Goal: Task Accomplishment & Management: Complete application form

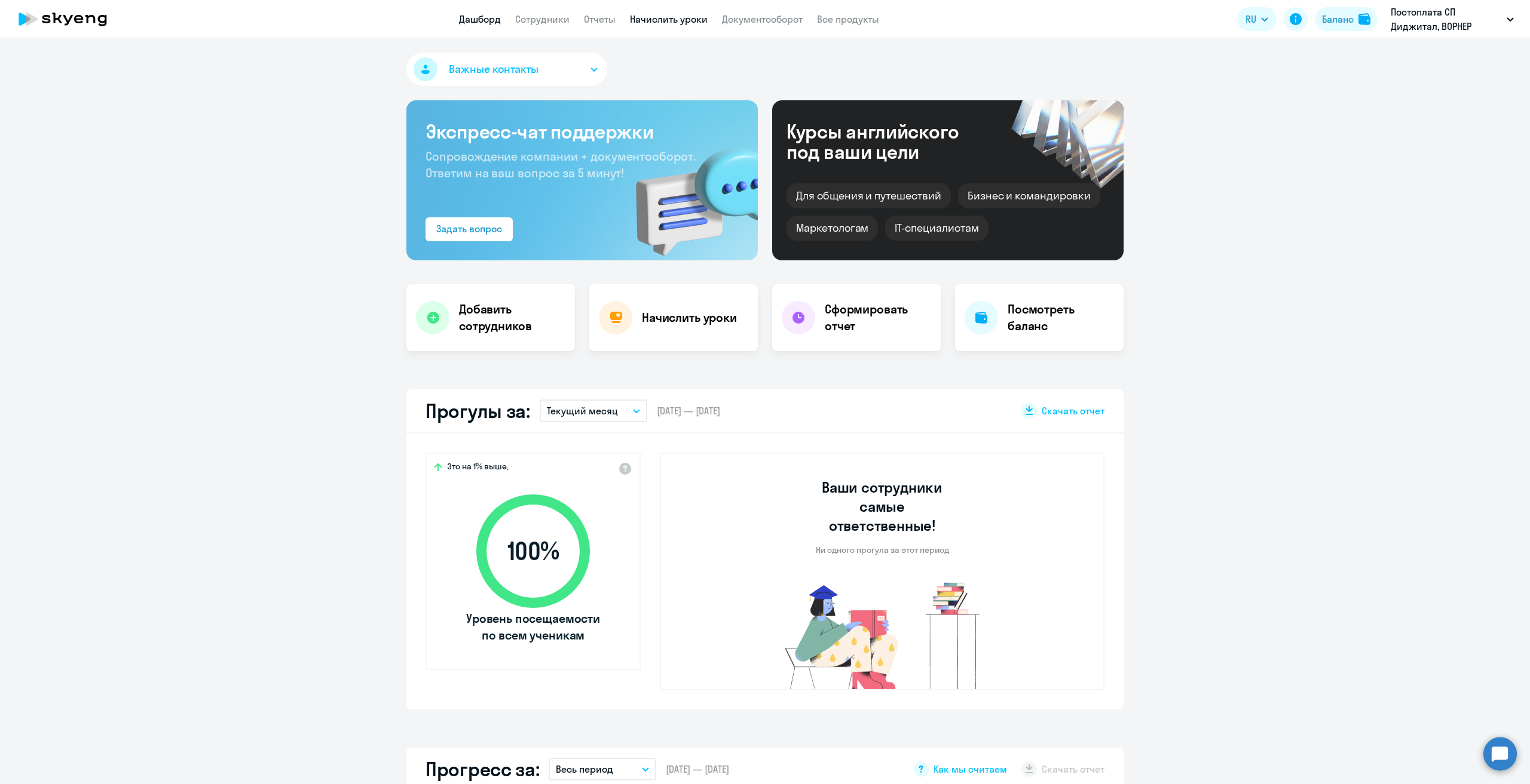
select select "30"
click at [518, 26] on app-menu-item-link "Сотрудники" at bounding box center [542, 19] width 54 height 15
click at [533, 25] on link "Сотрудники" at bounding box center [542, 19] width 54 height 12
select select "30"
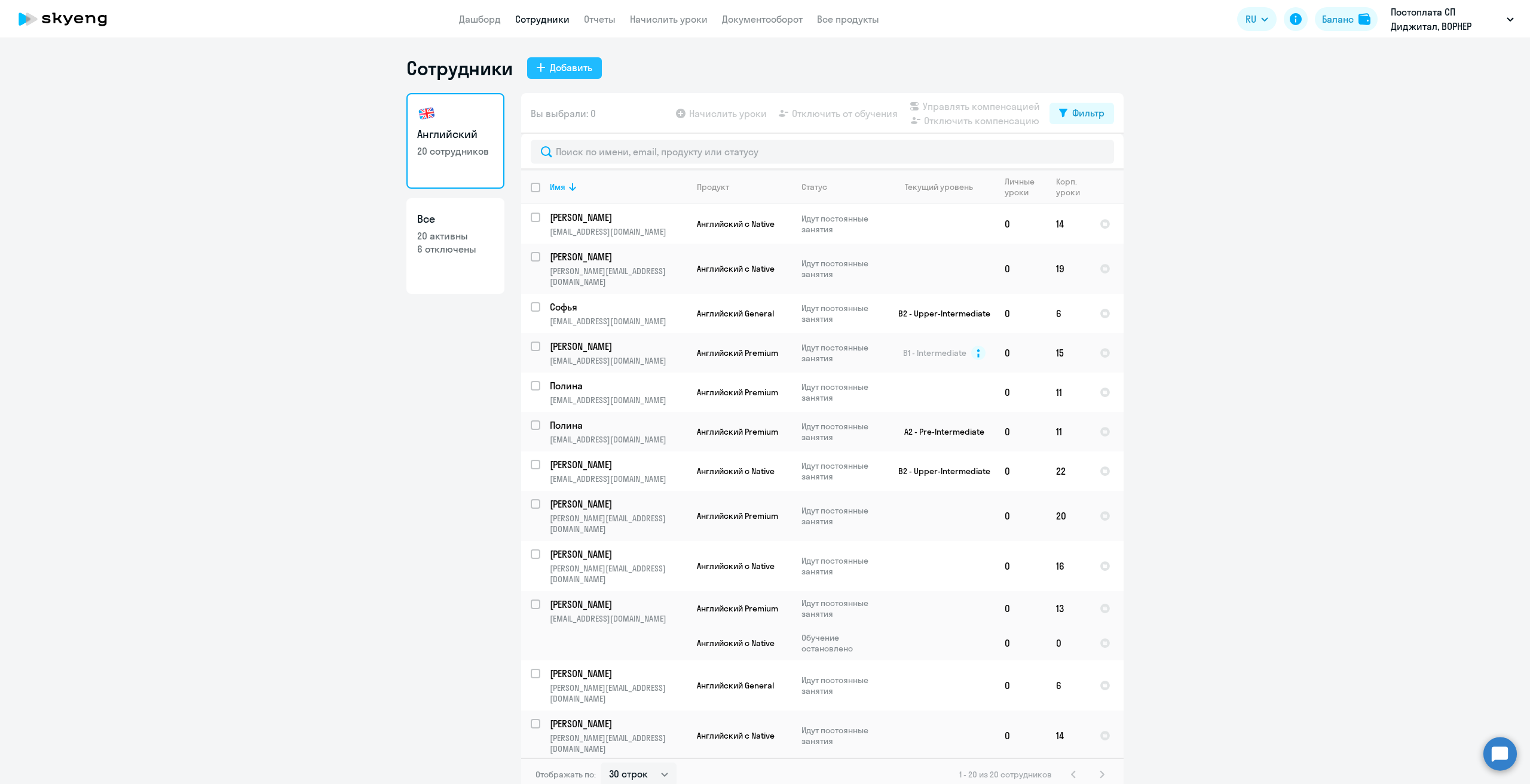
click at [550, 70] on div "Добавить" at bounding box center [571, 68] width 43 height 14
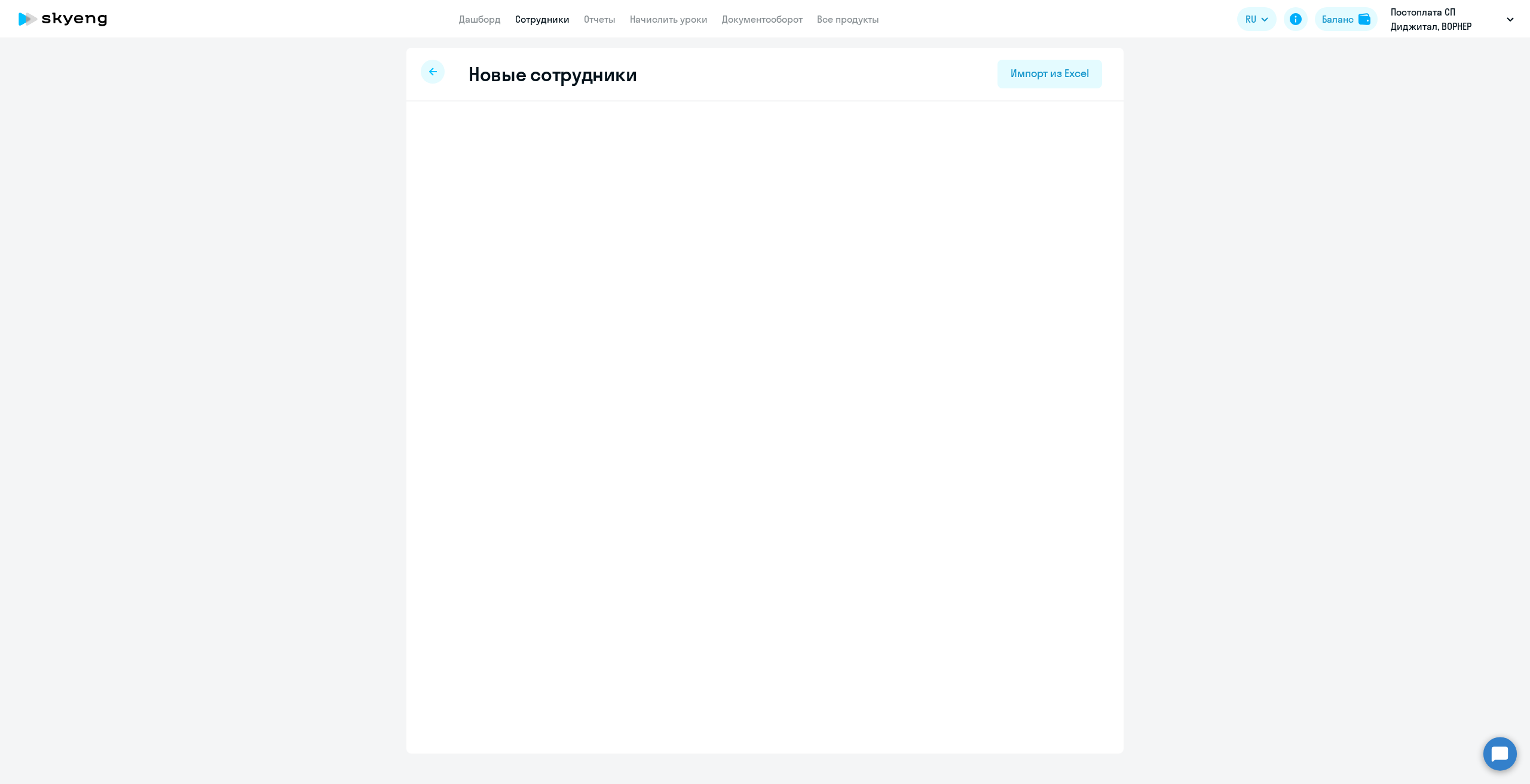
select select "english_adult_not_native_speaker"
select select "3"
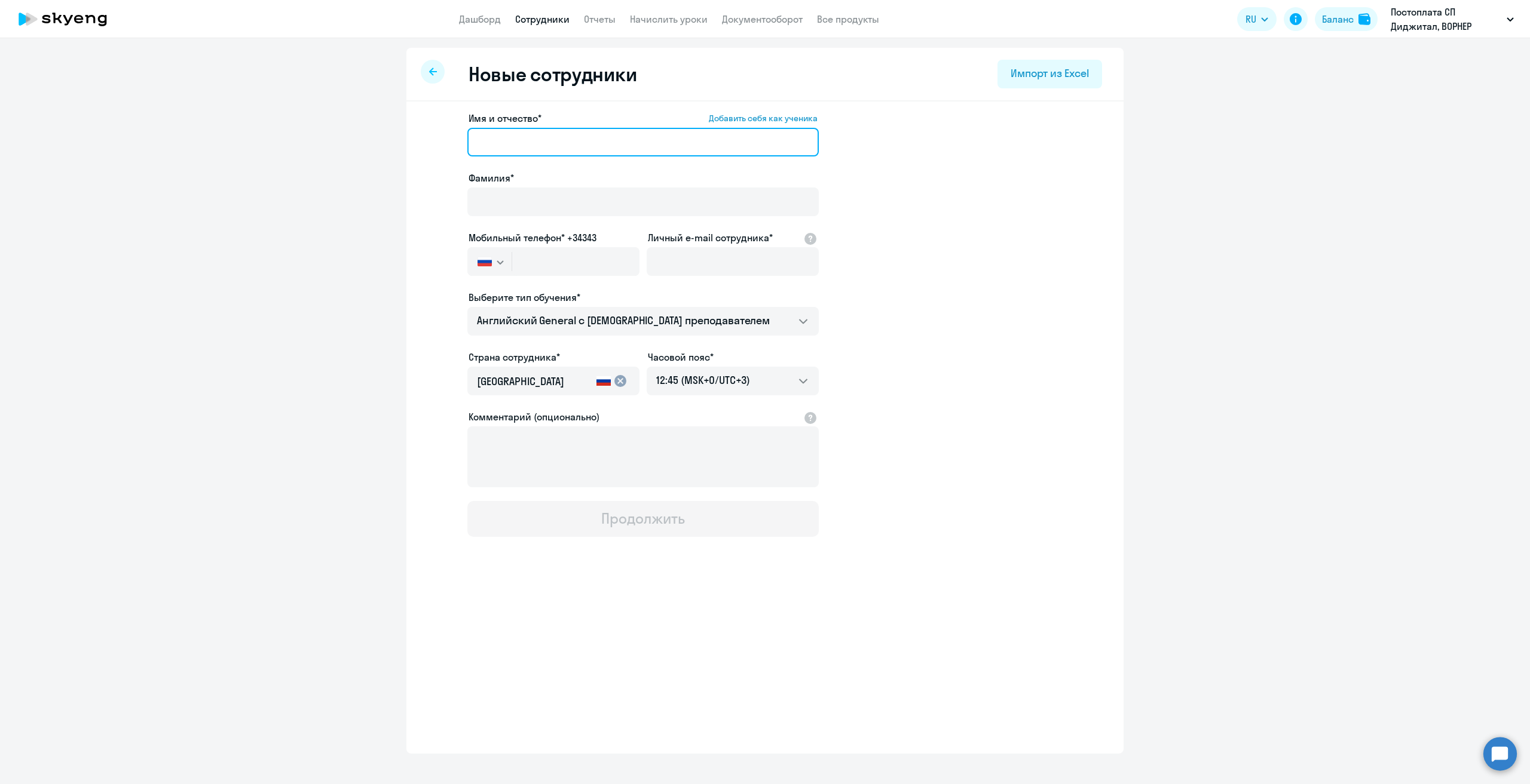
click at [557, 136] on input "Имя и отчество* Добавить себя как ученика" at bounding box center [643, 142] width 351 height 29
type input "[PERSON_NAME]"
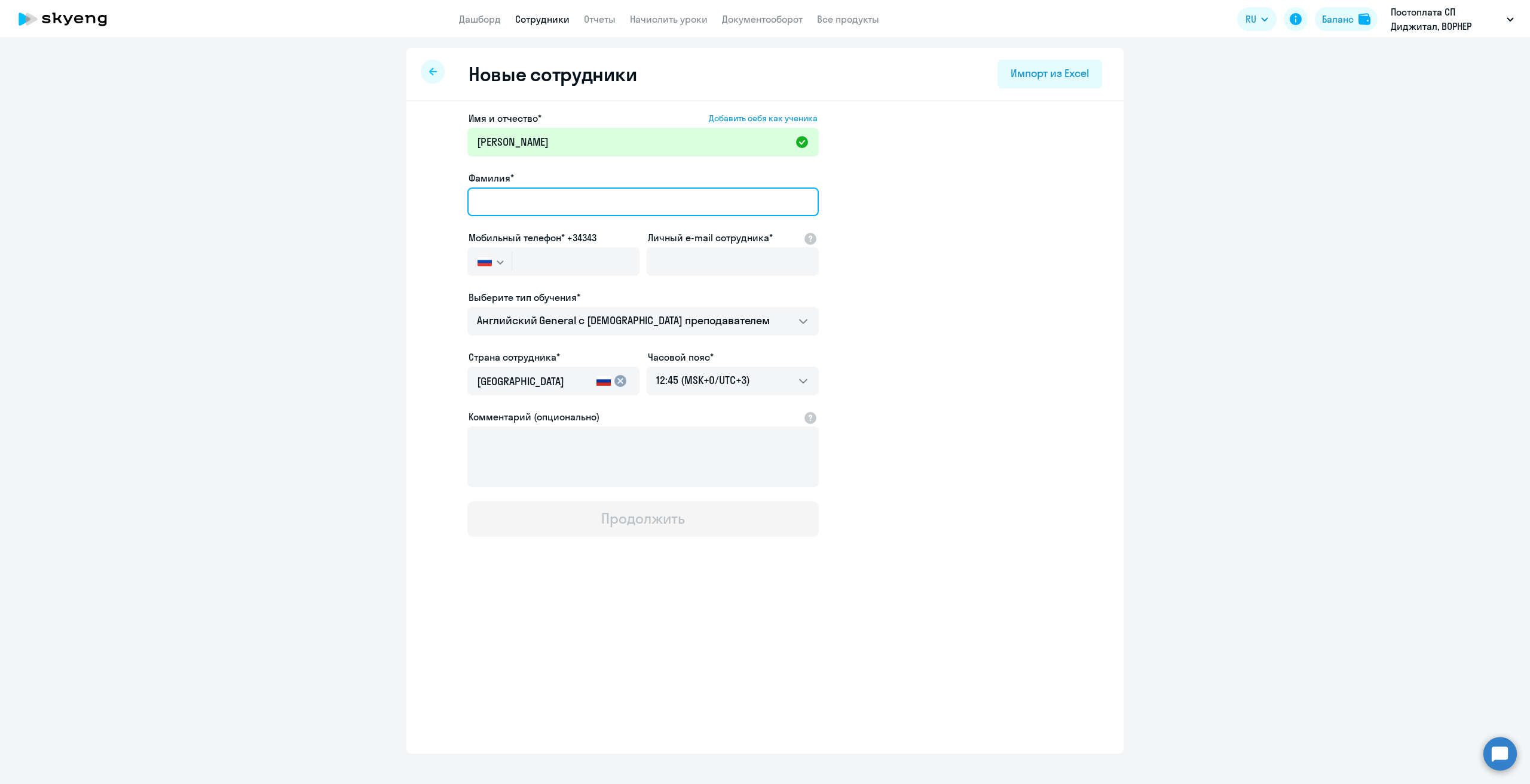
click at [603, 212] on input "Фамилия*" at bounding box center [643, 202] width 351 height 29
type input "[PERSON_NAME]"
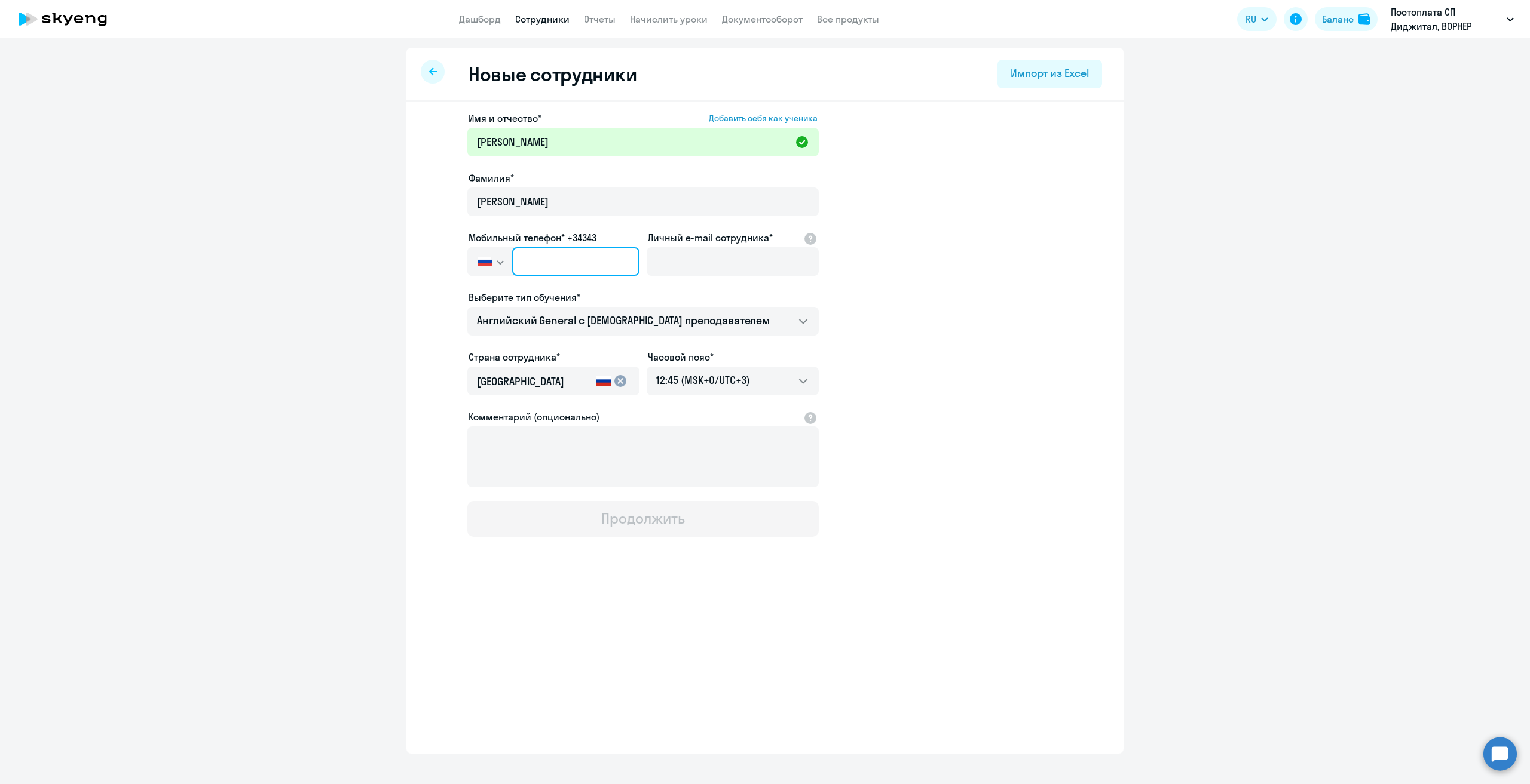
click at [566, 262] on input "text" at bounding box center [575, 262] width 127 height 29
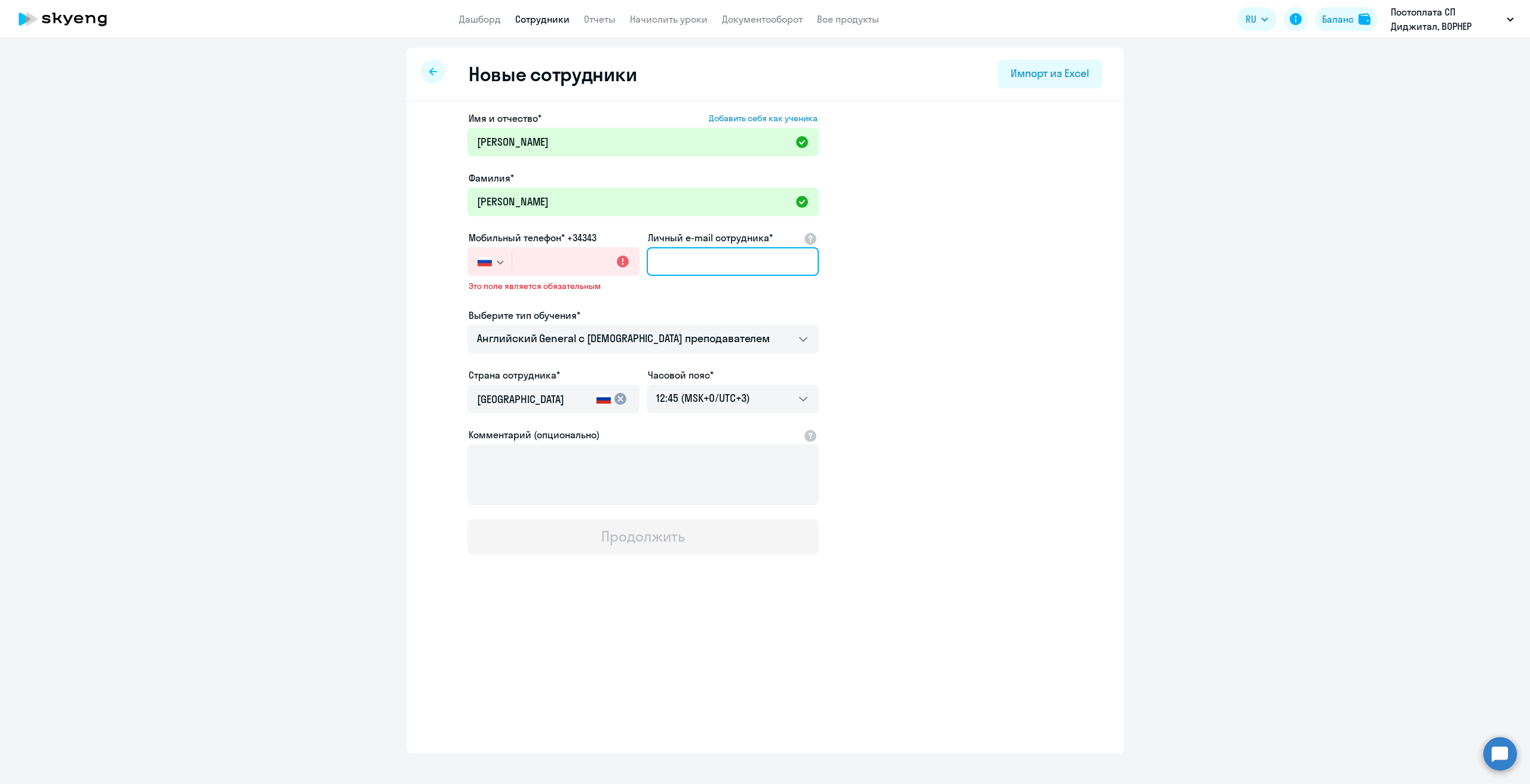
click at [711, 260] on input "Личный e-mail сотрудника*" at bounding box center [732, 262] width 172 height 29
paste input "[EMAIL_ADDRESS][DOMAIN_NAME]"
type input "[EMAIL_ADDRESS][DOMAIN_NAME]"
click at [592, 261] on input "text" at bounding box center [575, 262] width 127 height 29
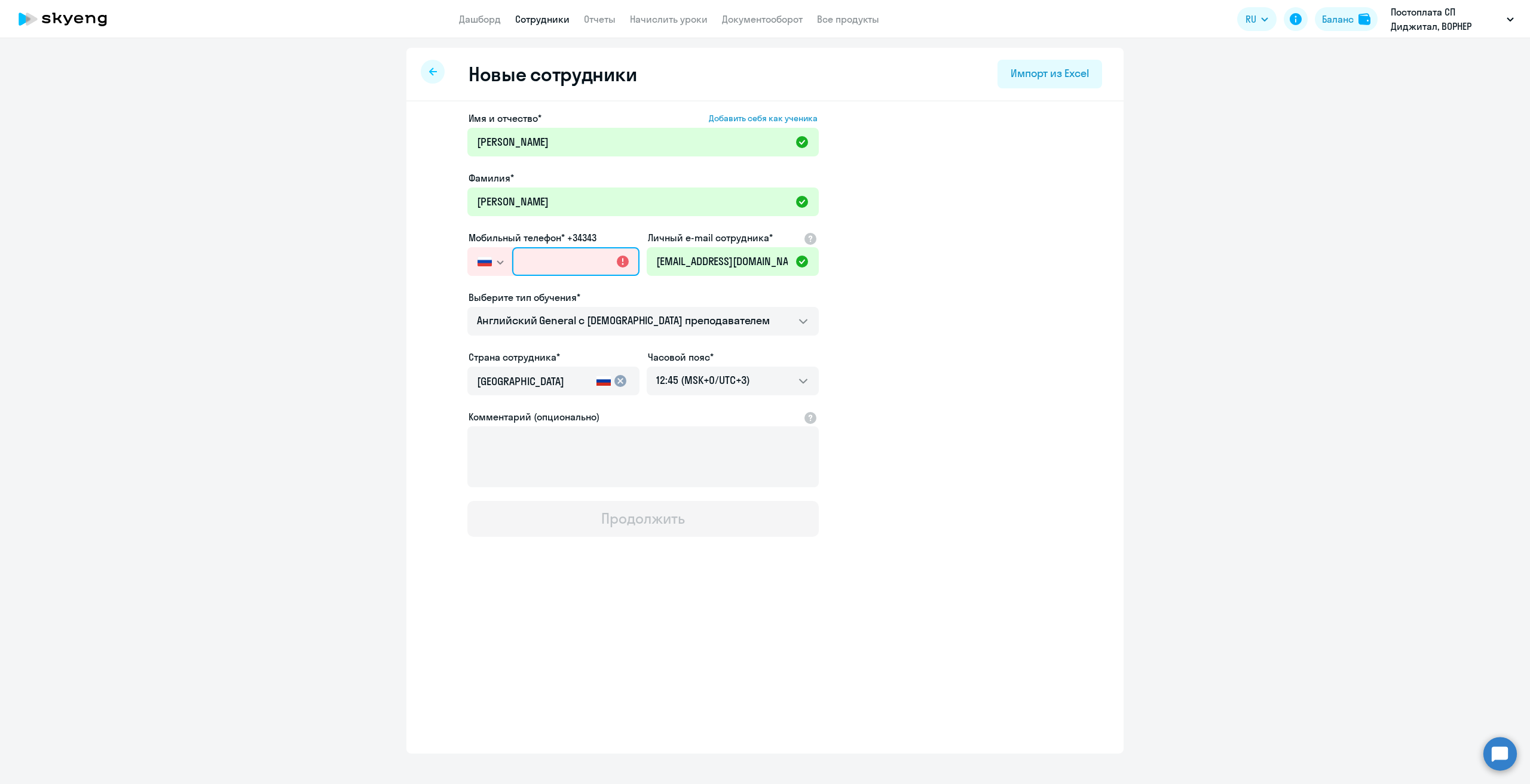
paste input "[PHONE_NUMBER]"
type input "[PHONE_NUMBER]"
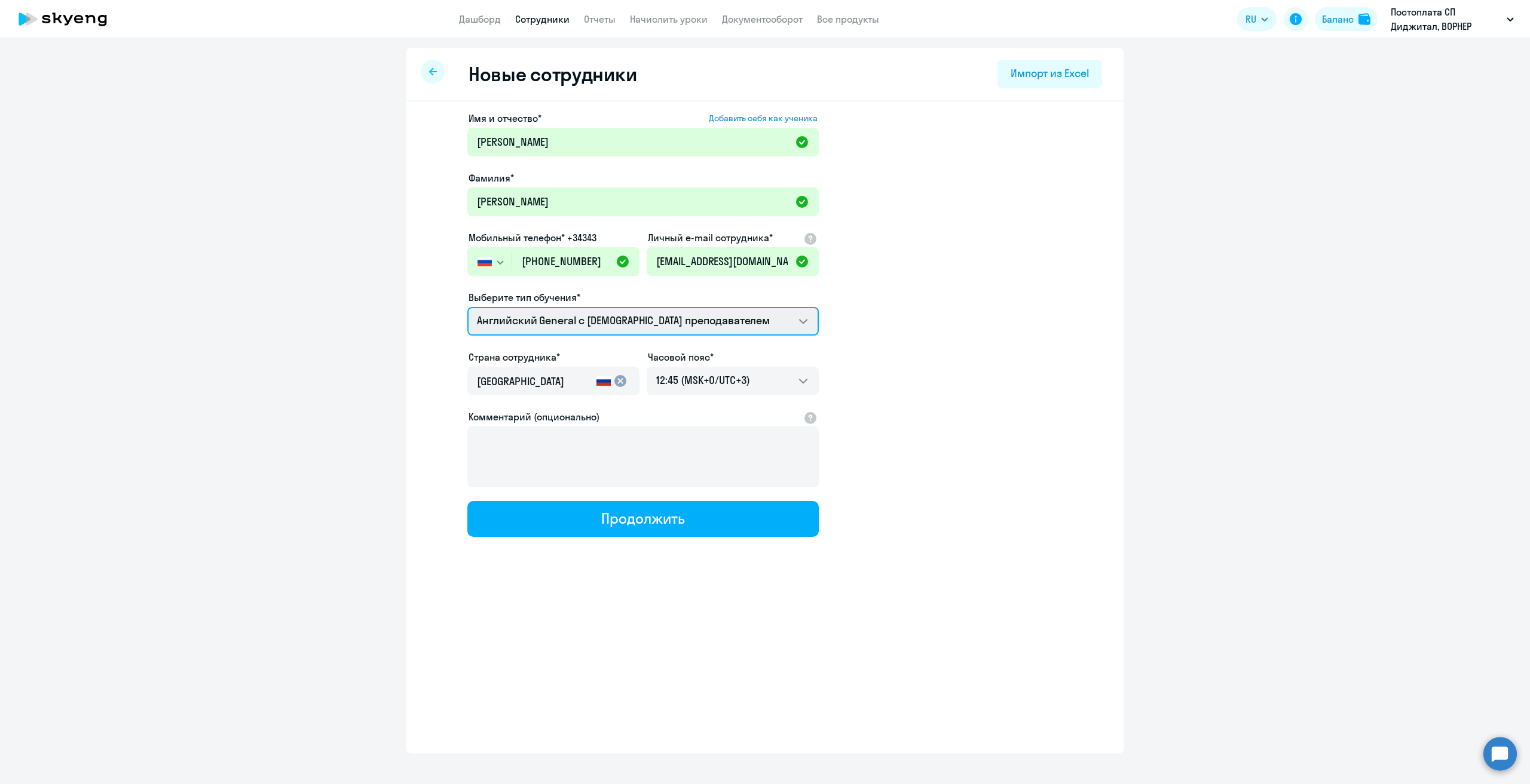
click at [589, 321] on select "Премиум [DEMOGRAPHIC_DATA] с русскоговорящим преподавателем Английский General …" at bounding box center [643, 321] width 351 height 29
click at [468, 307] on select "Премиум [DEMOGRAPHIC_DATA] с русскоговорящим преподавателем Английский General …" at bounding box center [643, 321] width 351 height 29
click at [917, 367] on app-new-student-form "Имя и отчество* Добавить себя как ученика [PERSON_NAME]* [PERSON_NAME] телефон*…" at bounding box center [765, 324] width 679 height 426
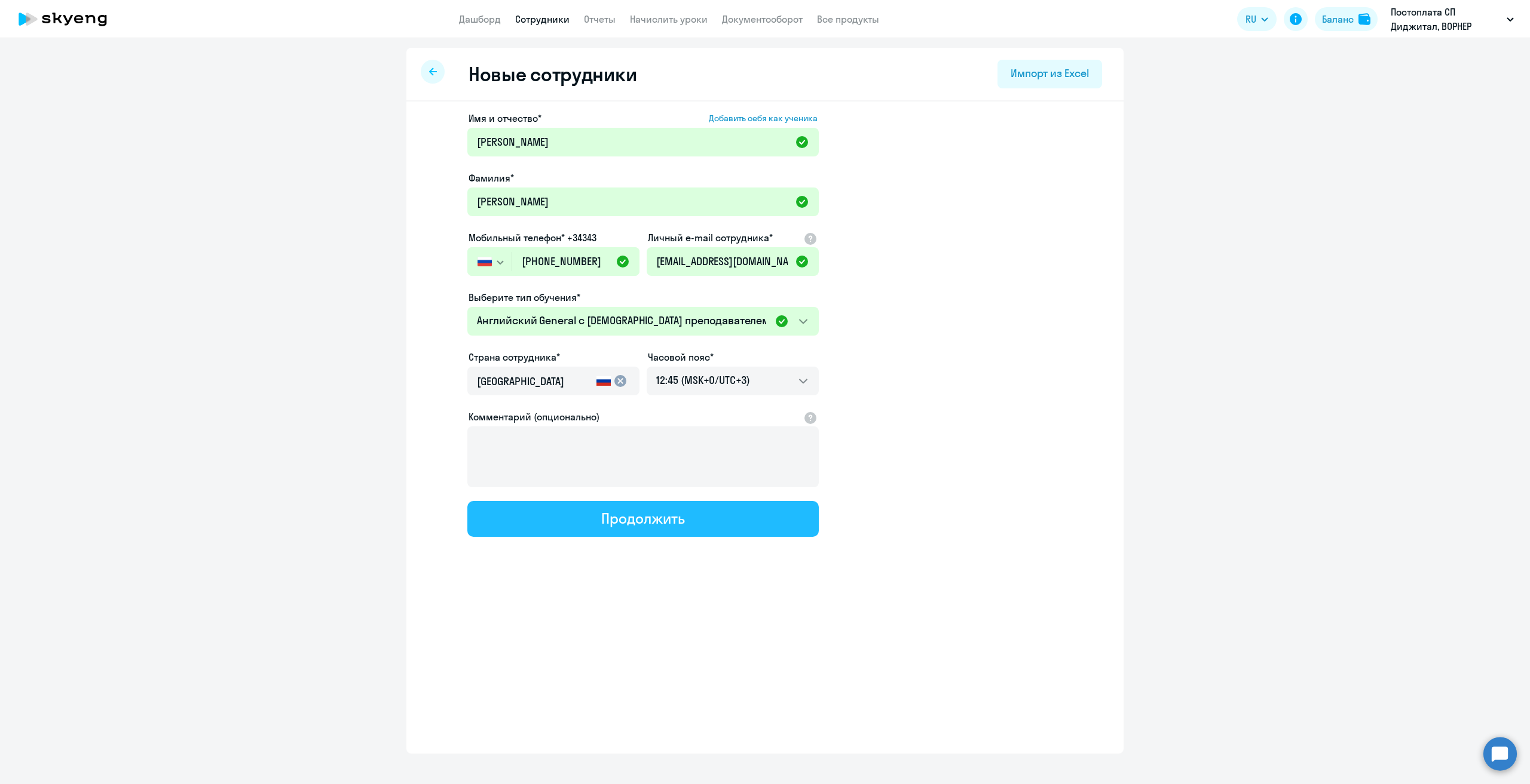
click at [632, 522] on div "Продолжить" at bounding box center [642, 518] width 83 height 19
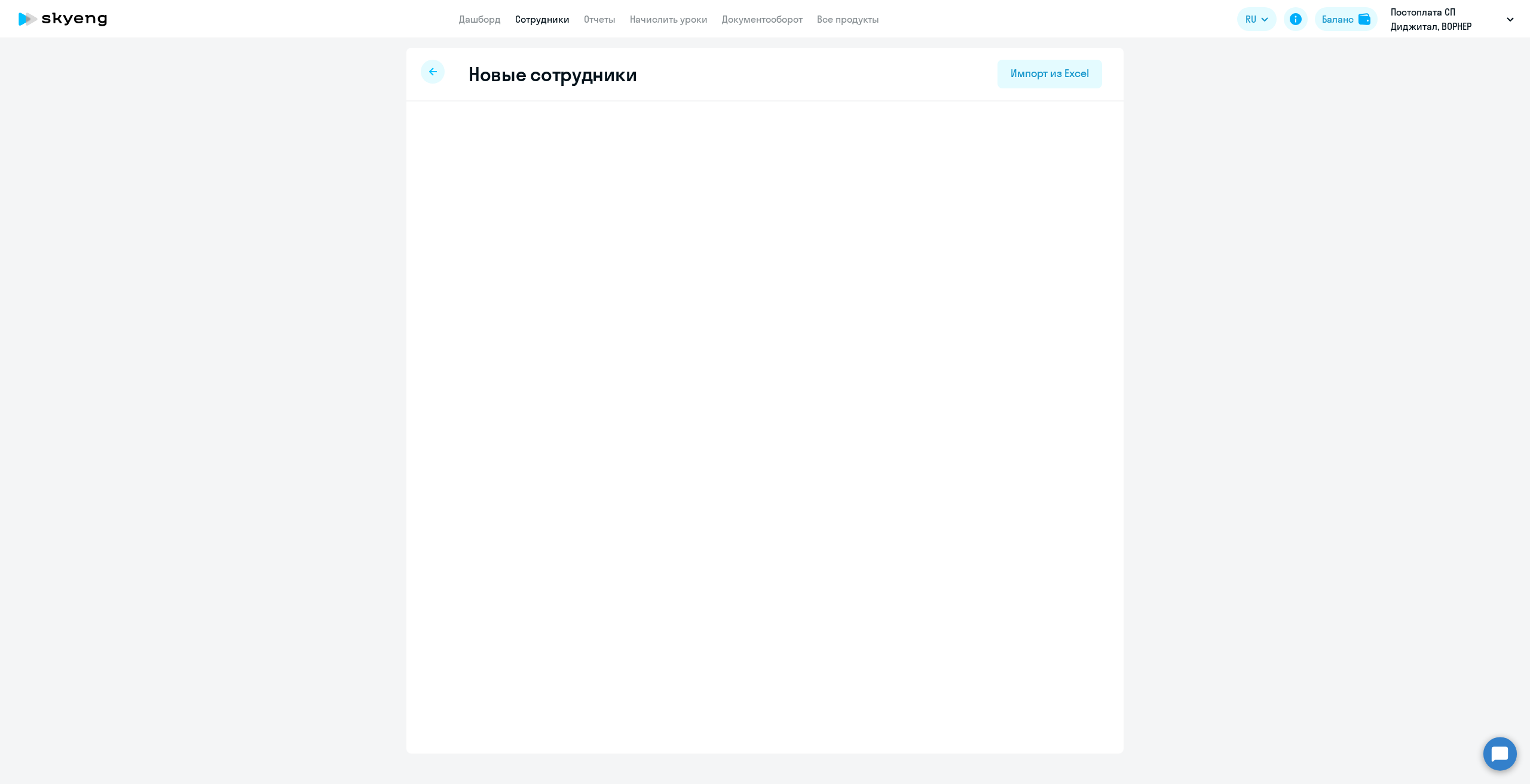
select select "english_adult_not_native_speaker"
select select "3"
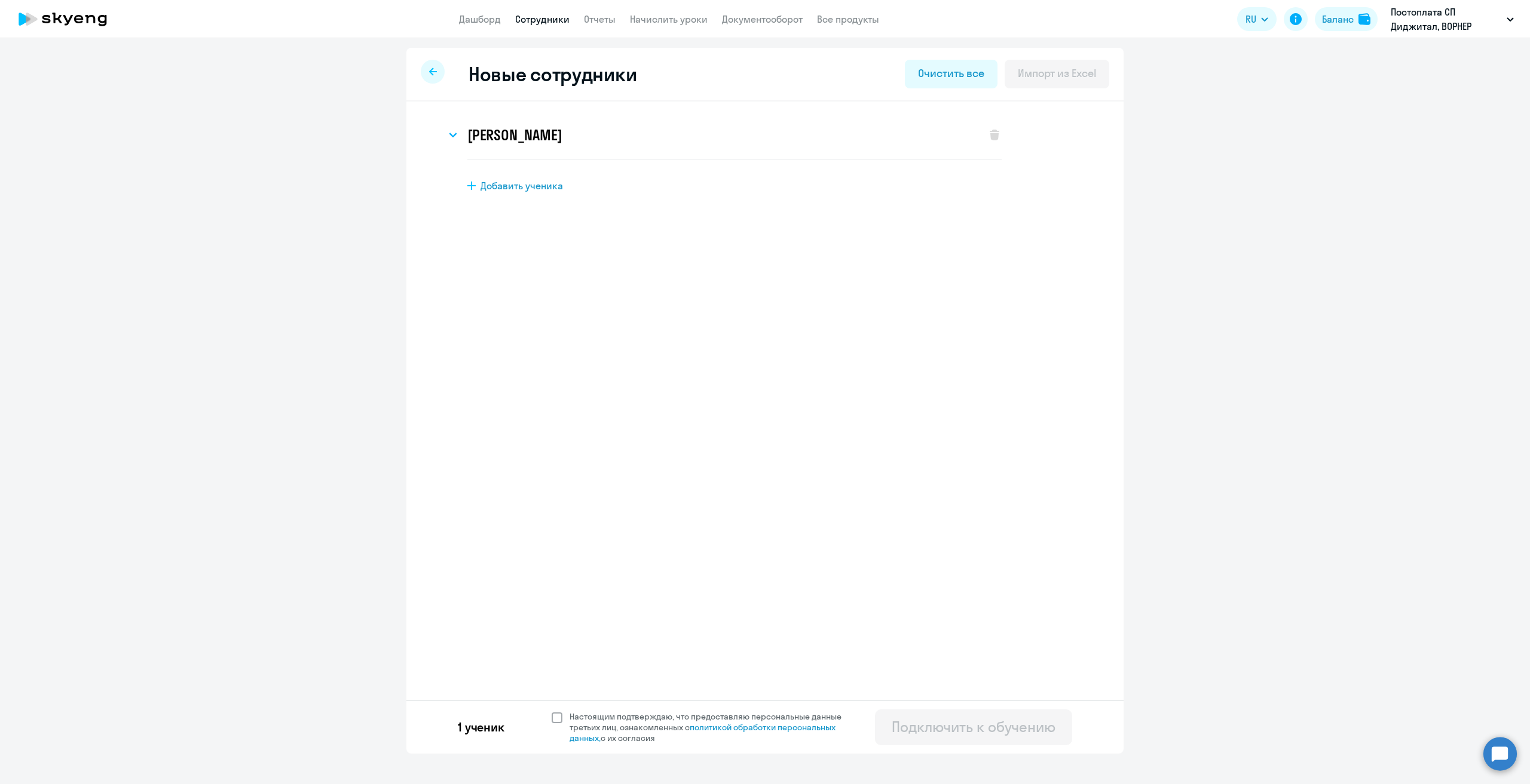
click at [555, 717] on span at bounding box center [557, 718] width 11 height 11
click at [551, 711] on input "Настоящим подтверждаю, что предоставляю персональные данные третьих лиц, ознако…" at bounding box center [551, 711] width 1 height 1
checkbox input "true"
click at [975, 733] on div "Подключить к обучению" at bounding box center [973, 727] width 164 height 19
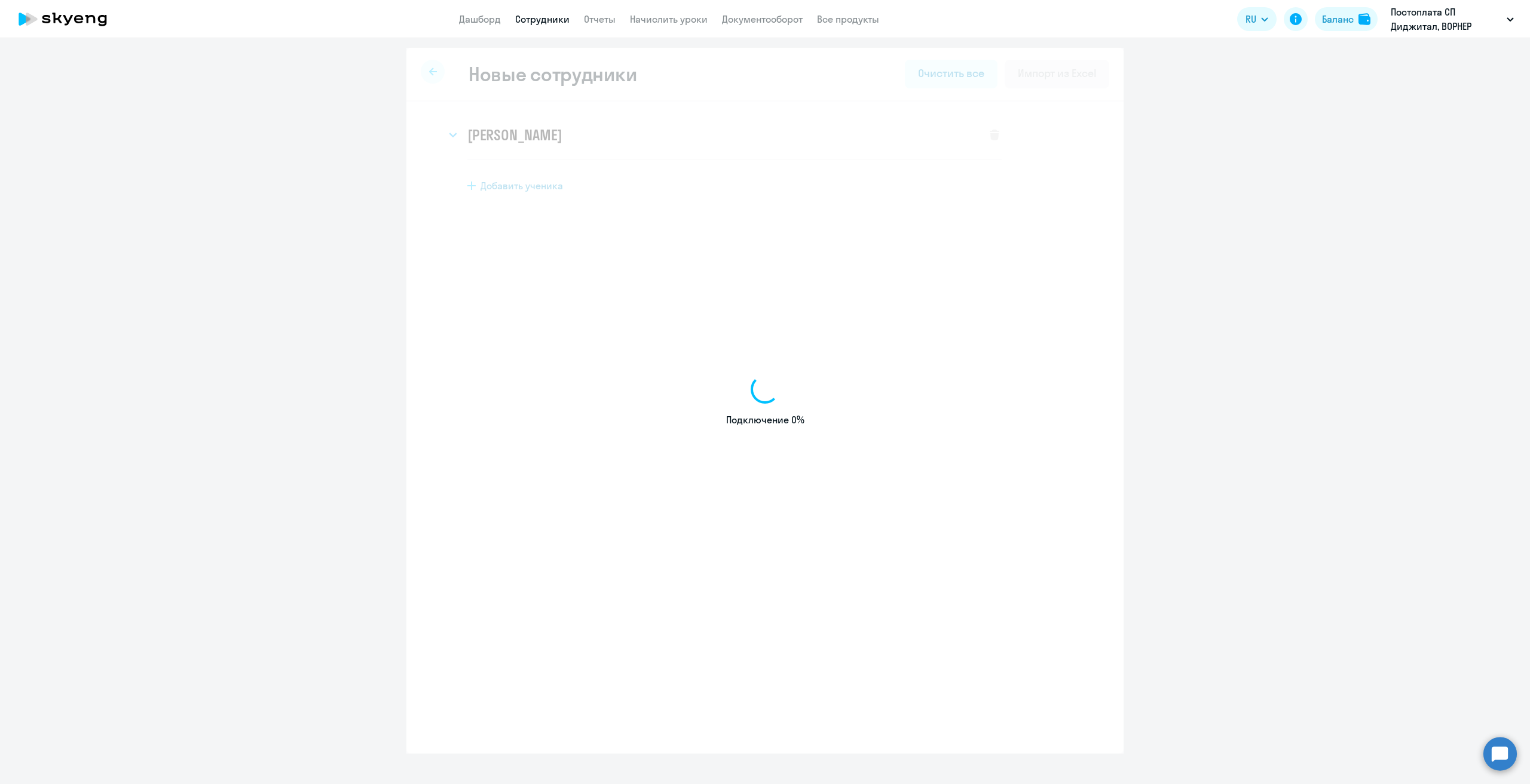
select select "english_adult_not_native_speaker"
select select "3"
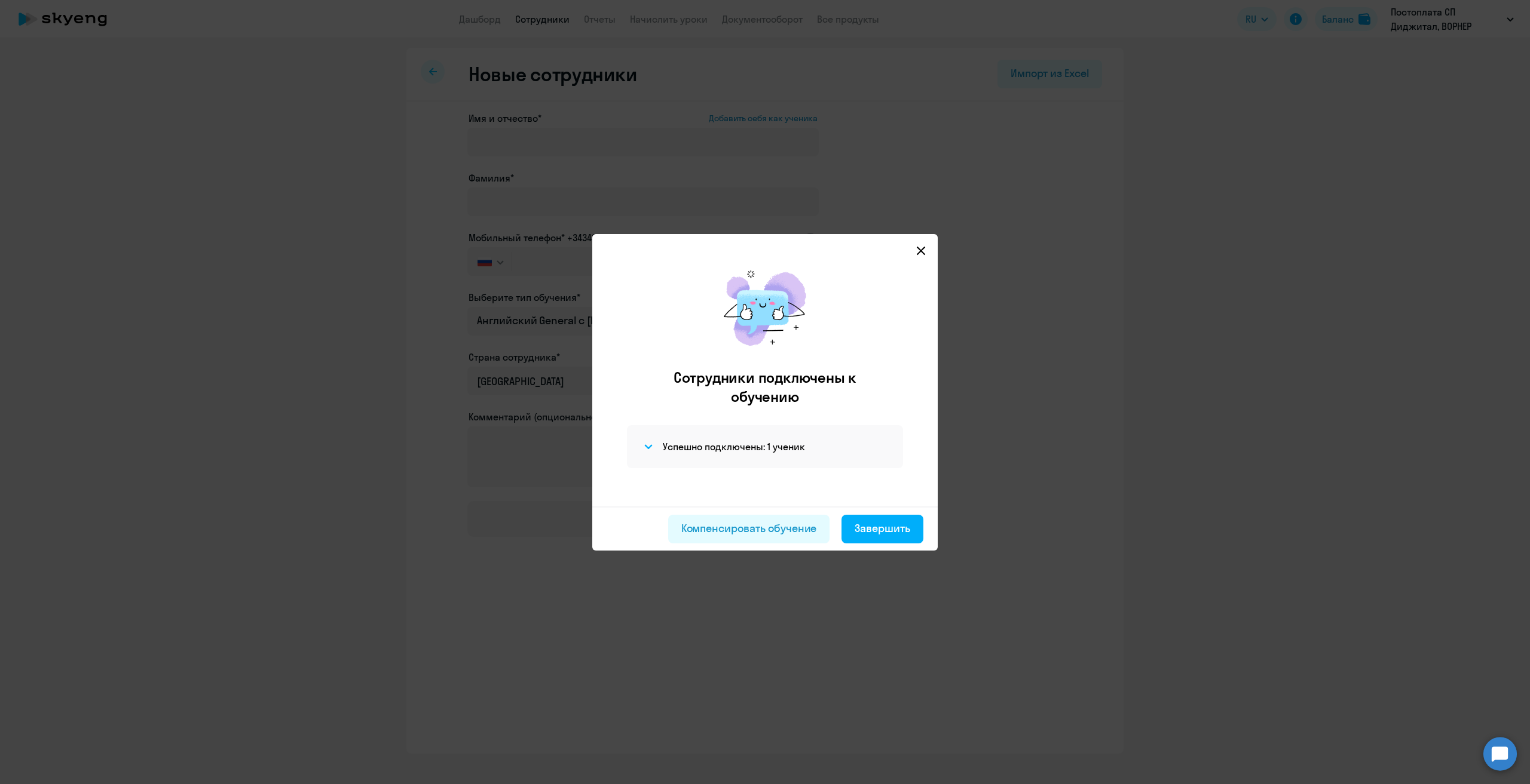
click at [922, 248] on icon at bounding box center [920, 250] width 9 height 9
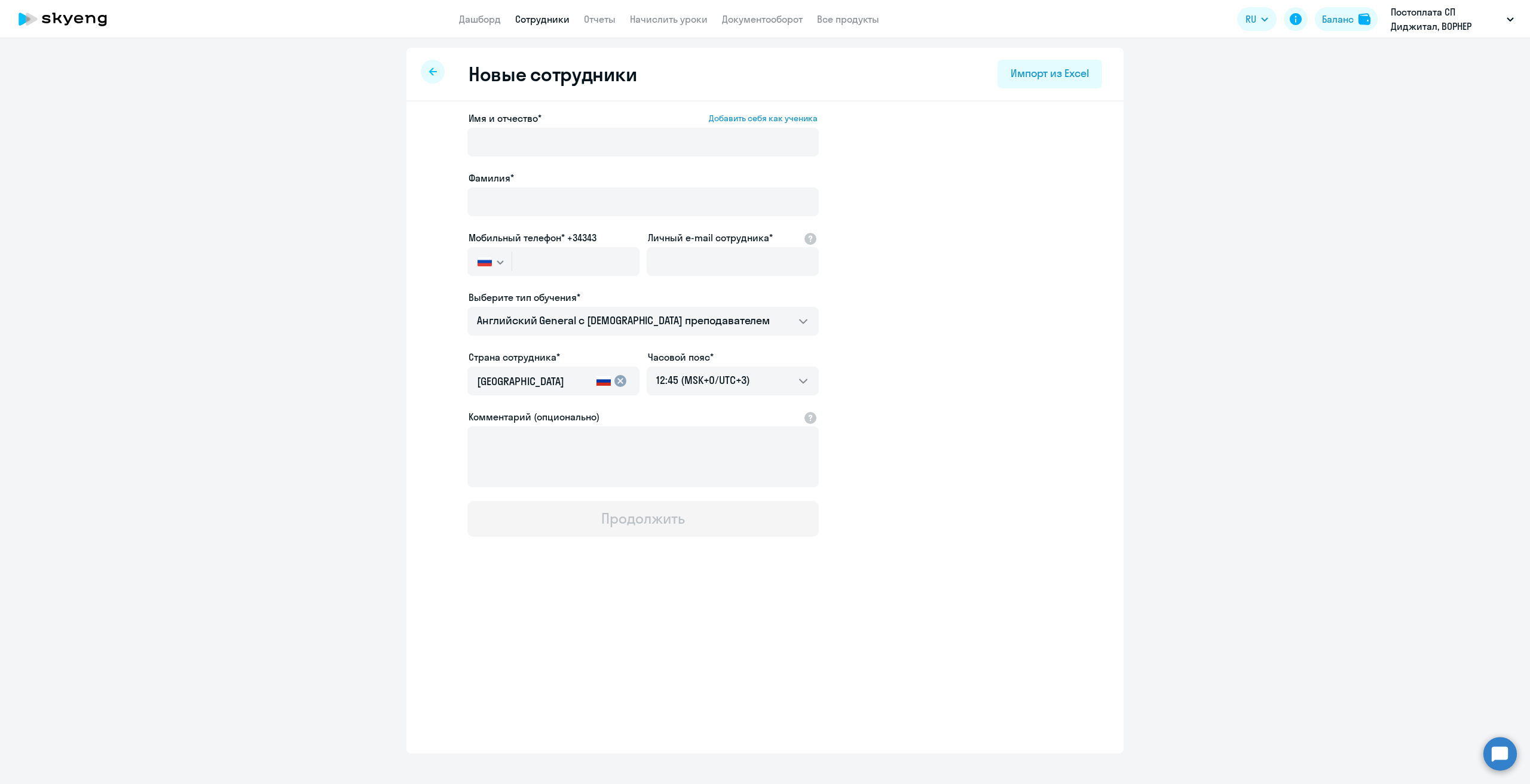
select select "30"
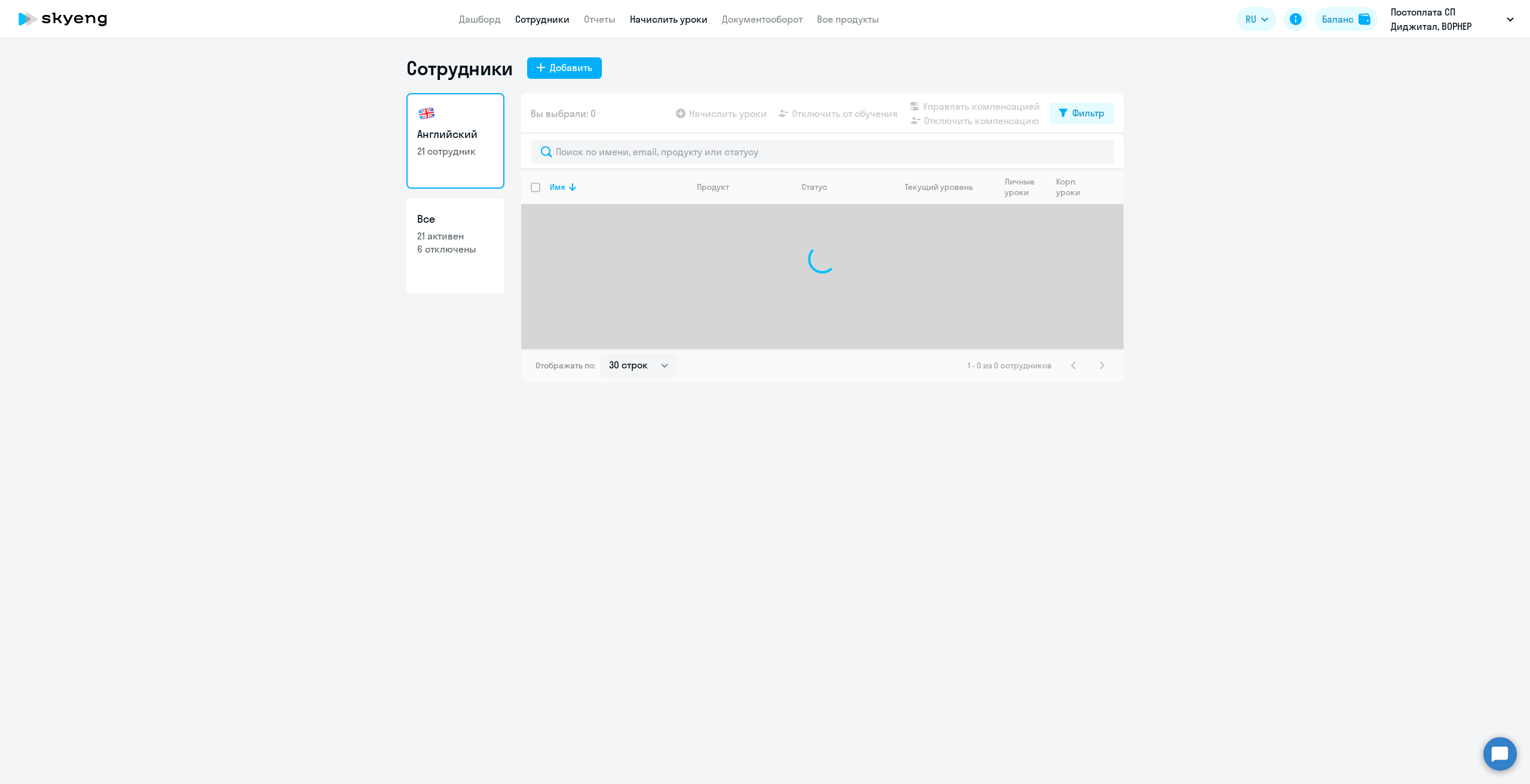
click at [669, 22] on link "Начислить уроки" at bounding box center [669, 19] width 78 height 12
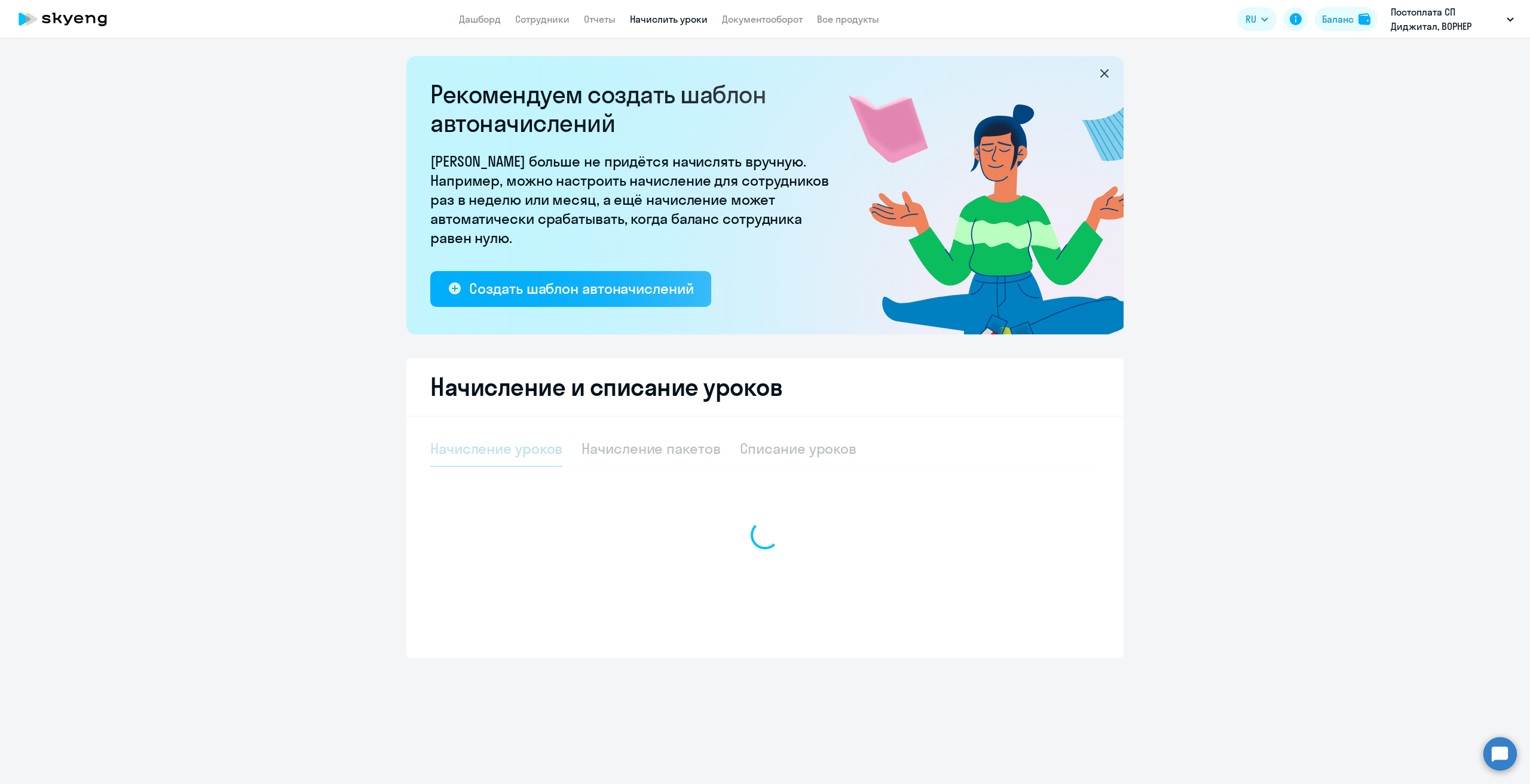
select select "10"
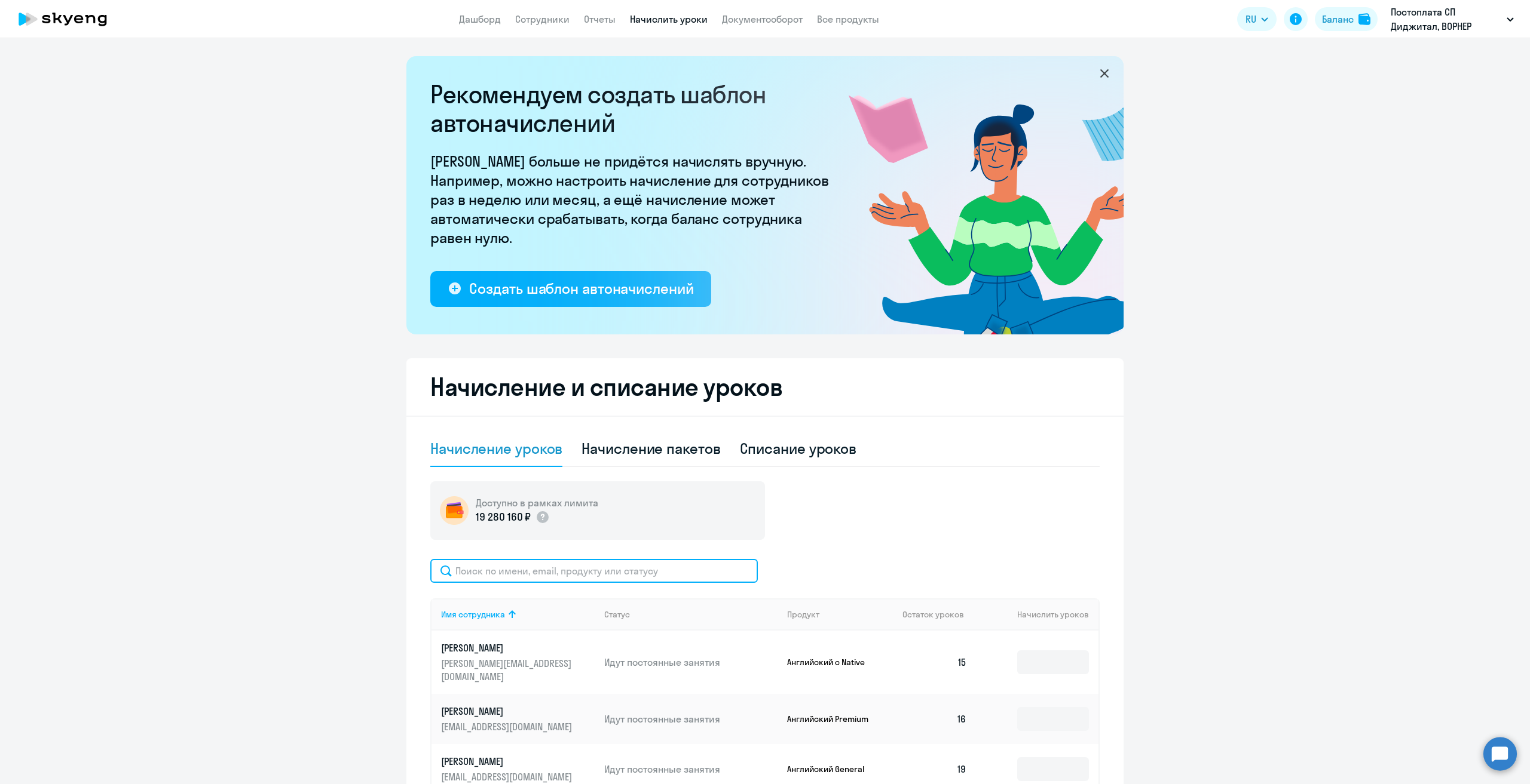
click at [562, 570] on input "text" at bounding box center [594, 571] width 328 height 24
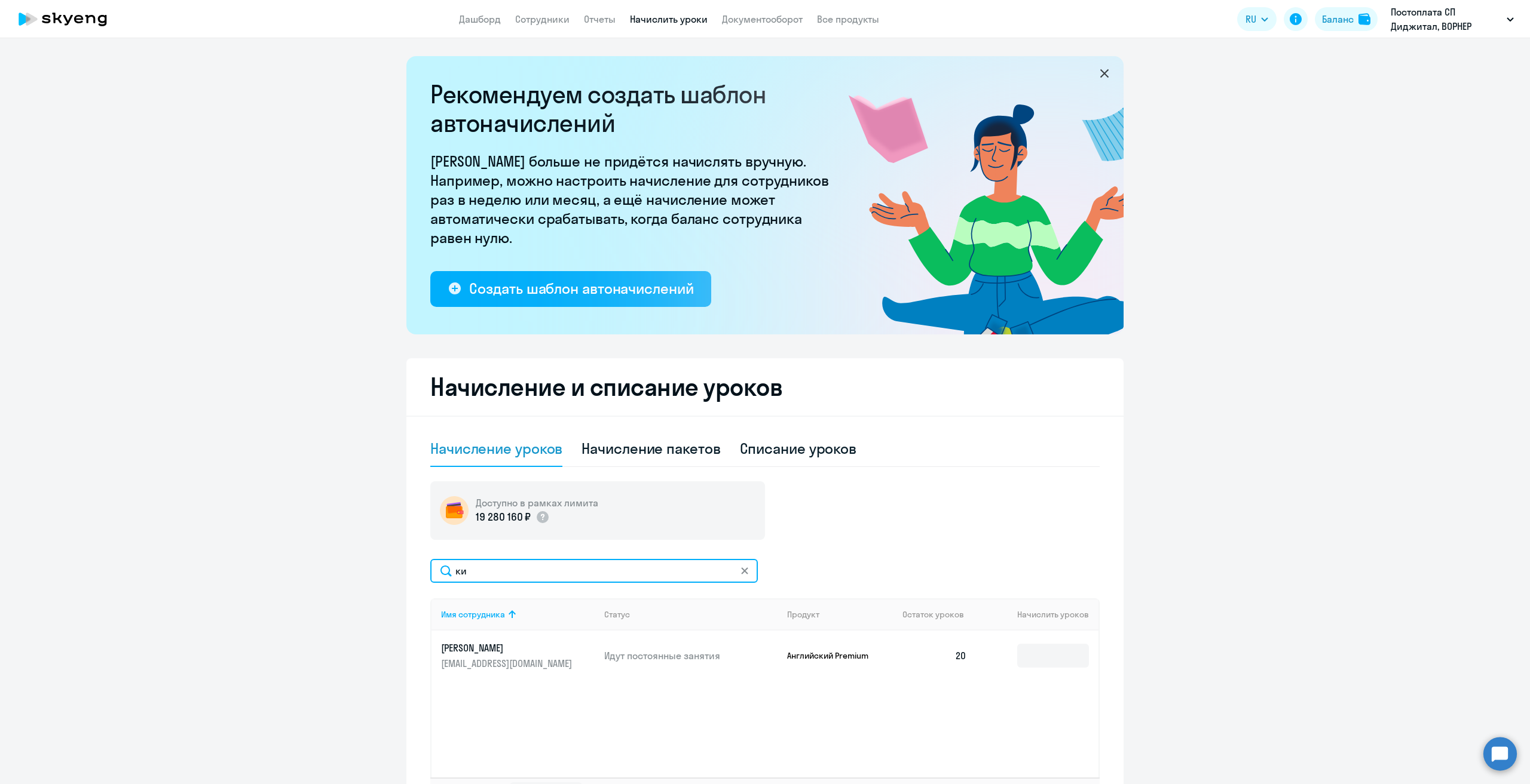
type input "к"
type input "дми"
click at [1058, 652] on input at bounding box center [1052, 655] width 71 height 24
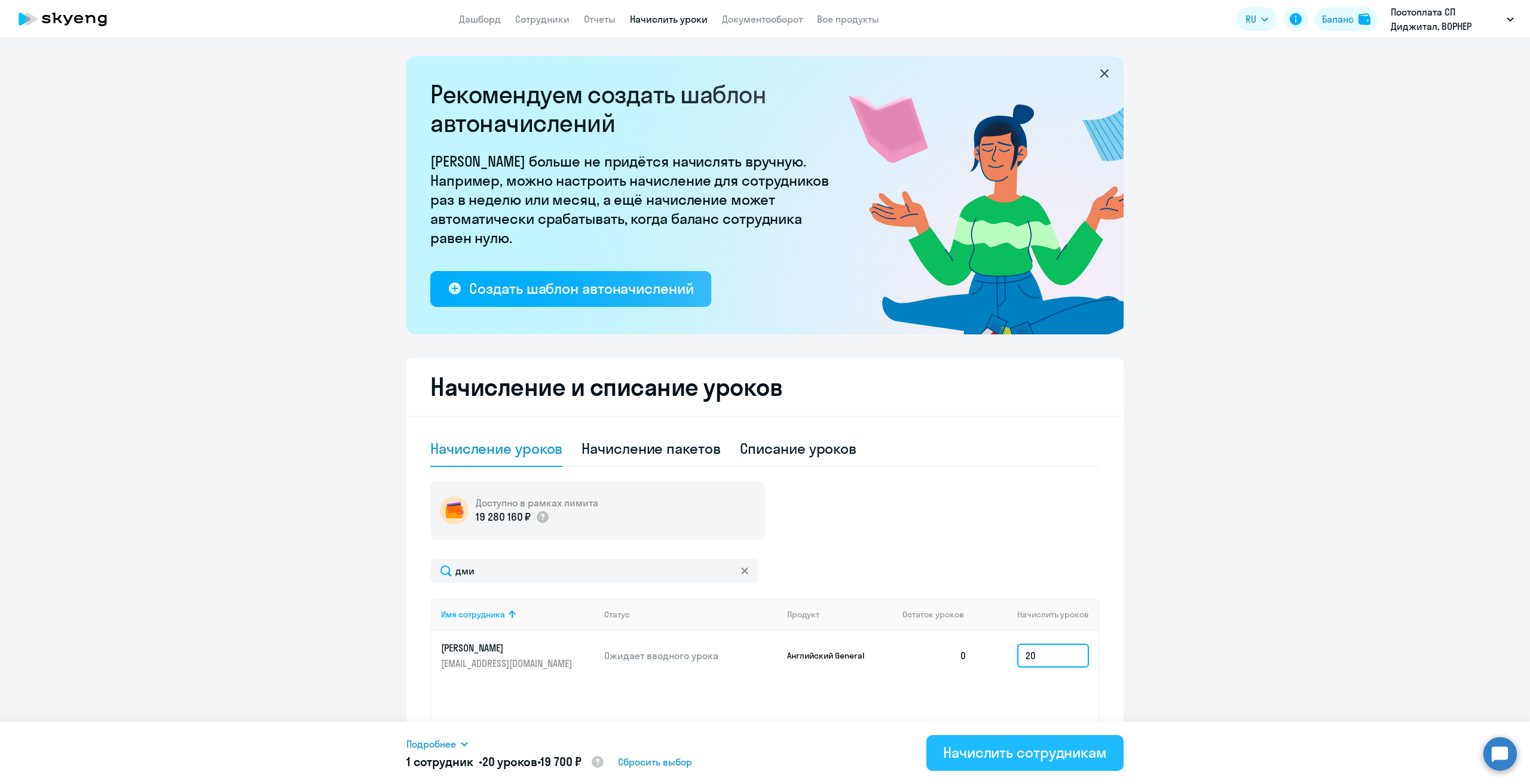
type input "20"
click at [1057, 752] on div "Начислить сотрудникам" at bounding box center [1024, 752] width 164 height 19
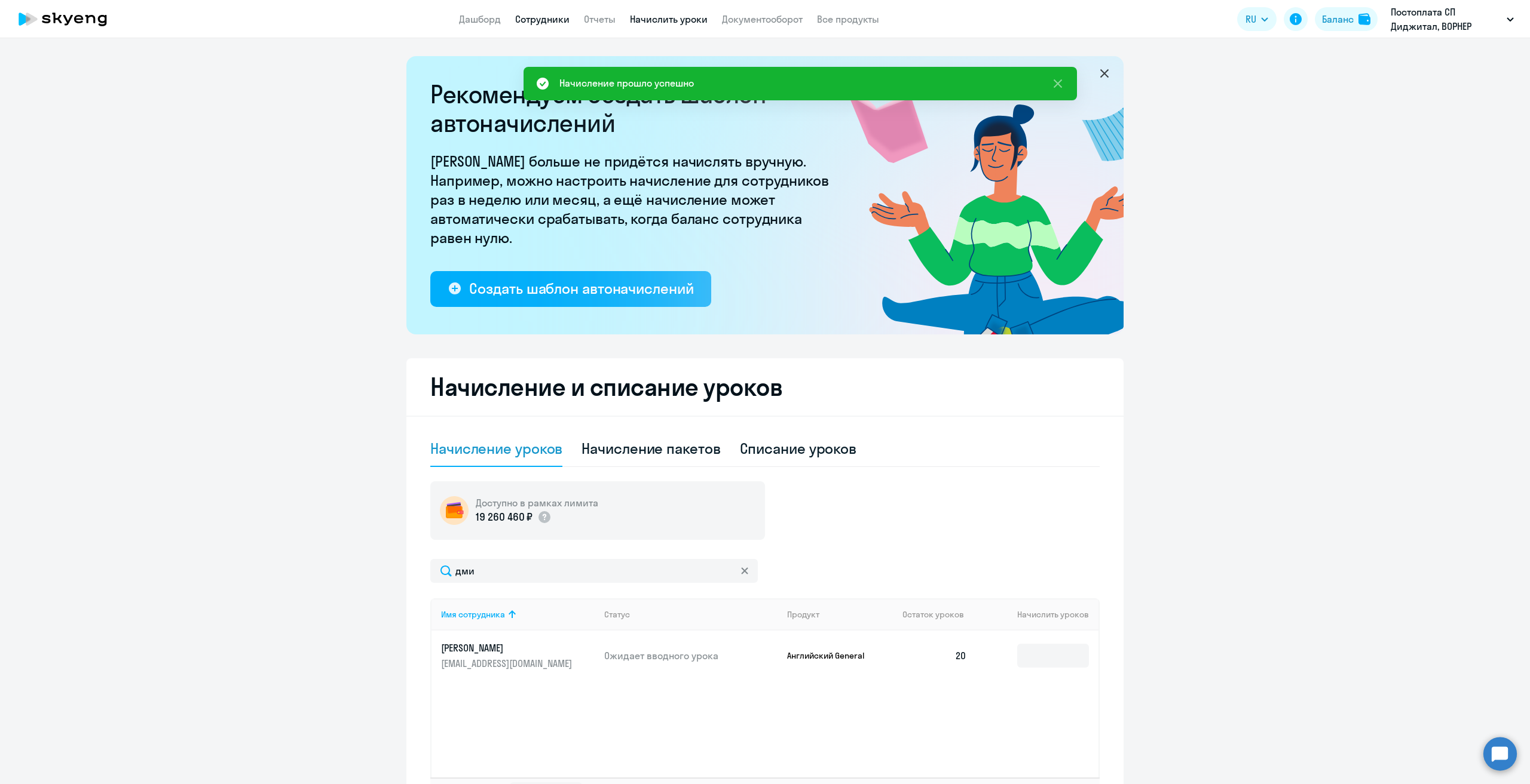
click at [542, 13] on link "Сотрудники" at bounding box center [542, 19] width 54 height 12
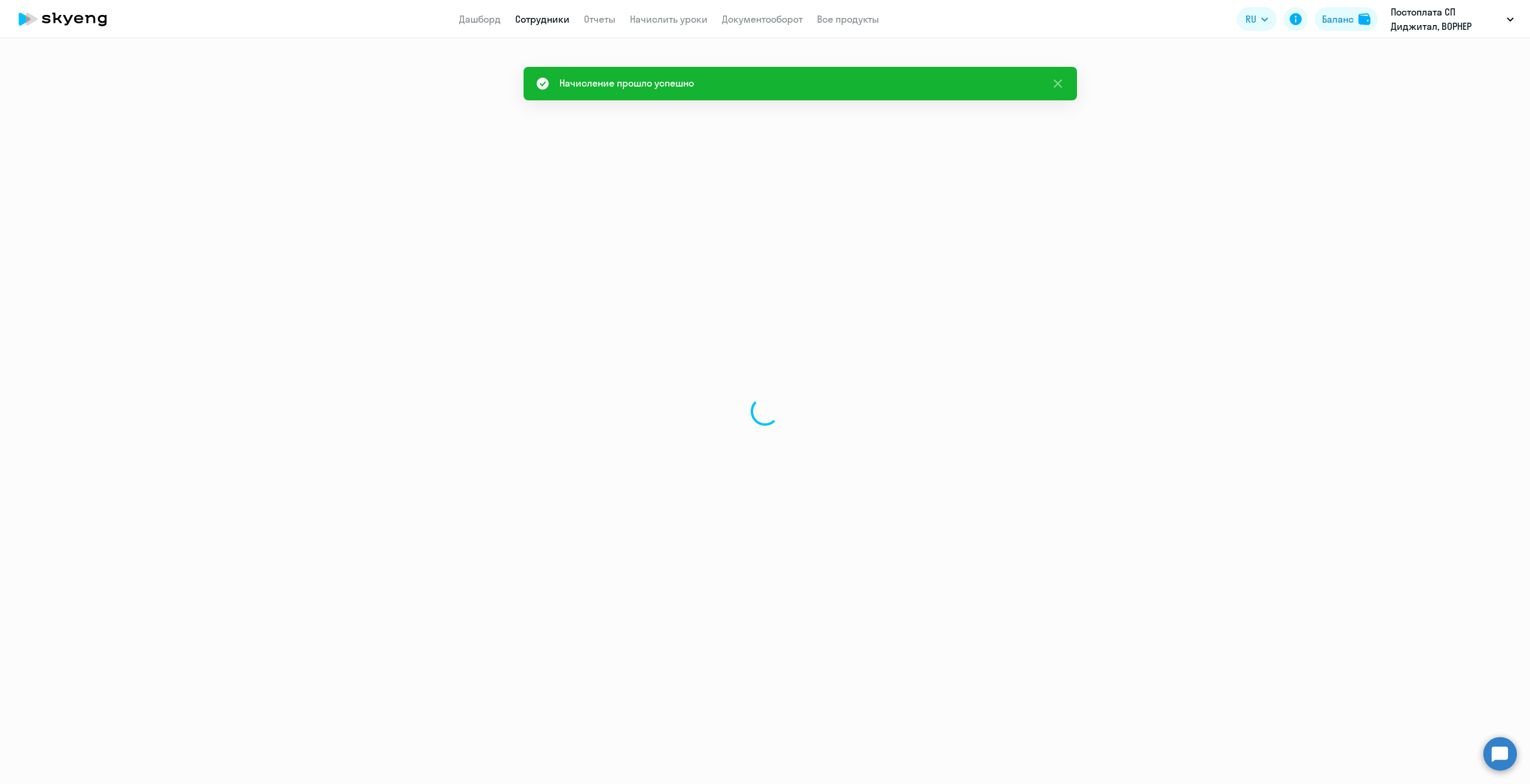
select select "30"
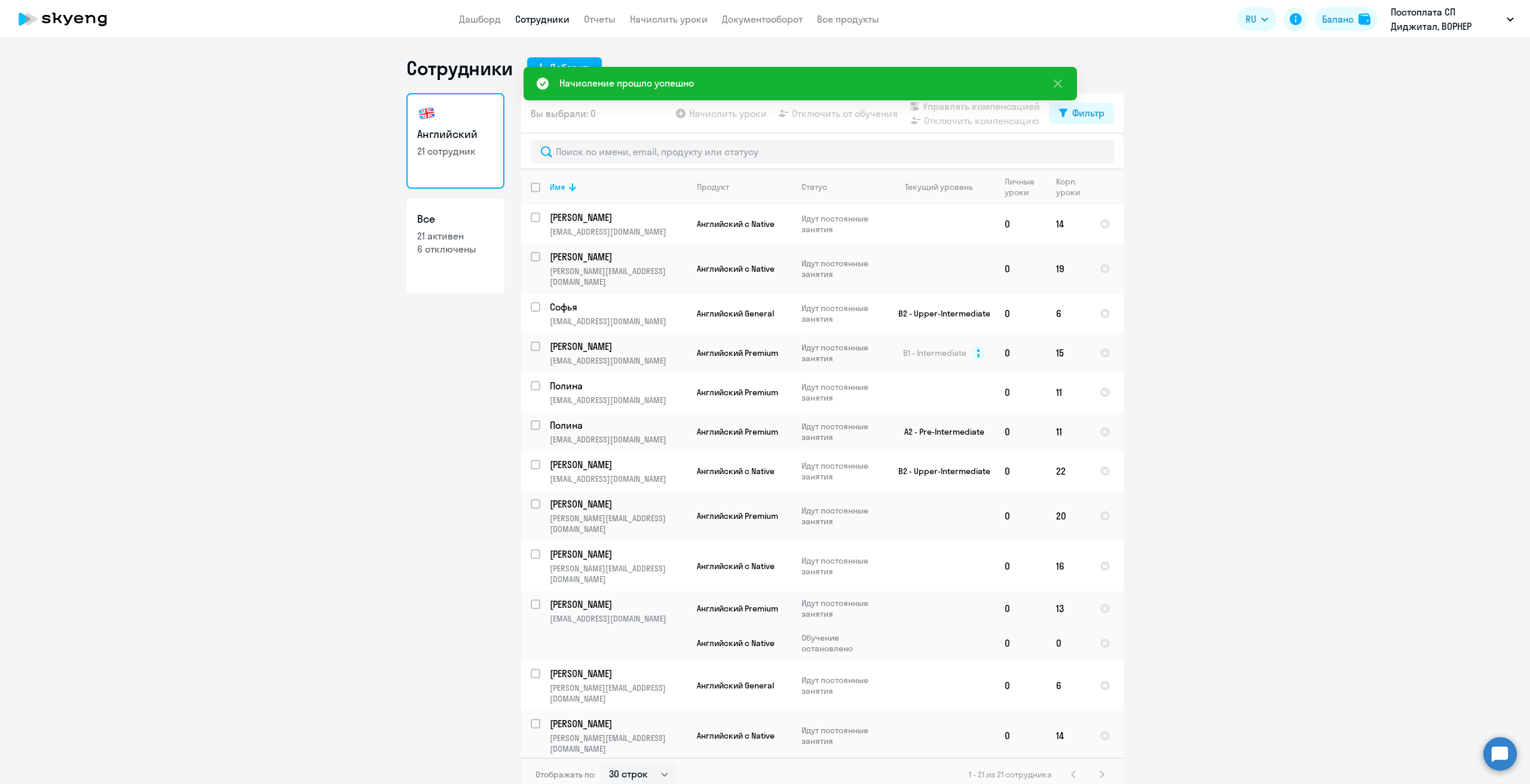
click at [92, 14] on icon at bounding box center [62, 19] width 105 height 29
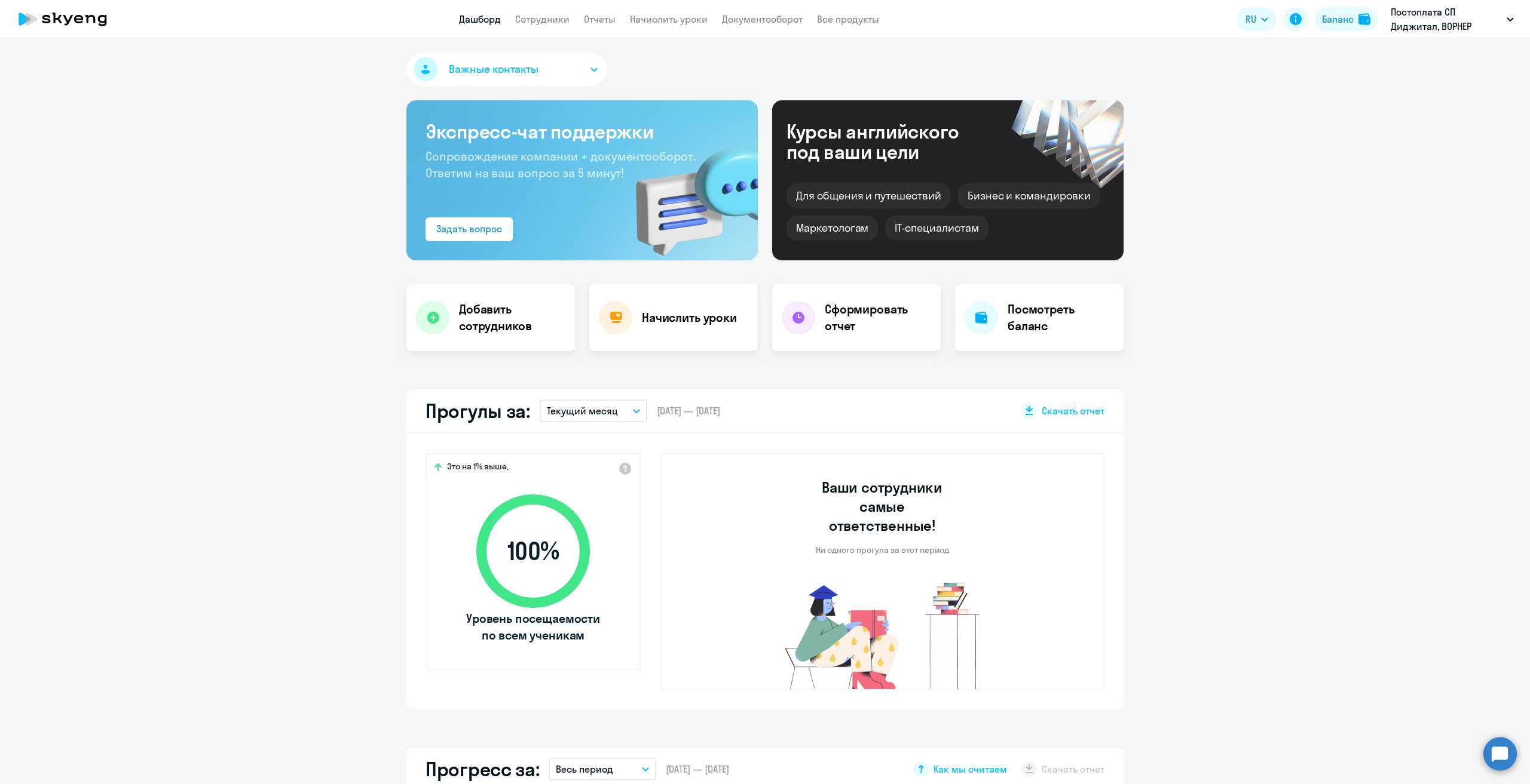
select select "30"
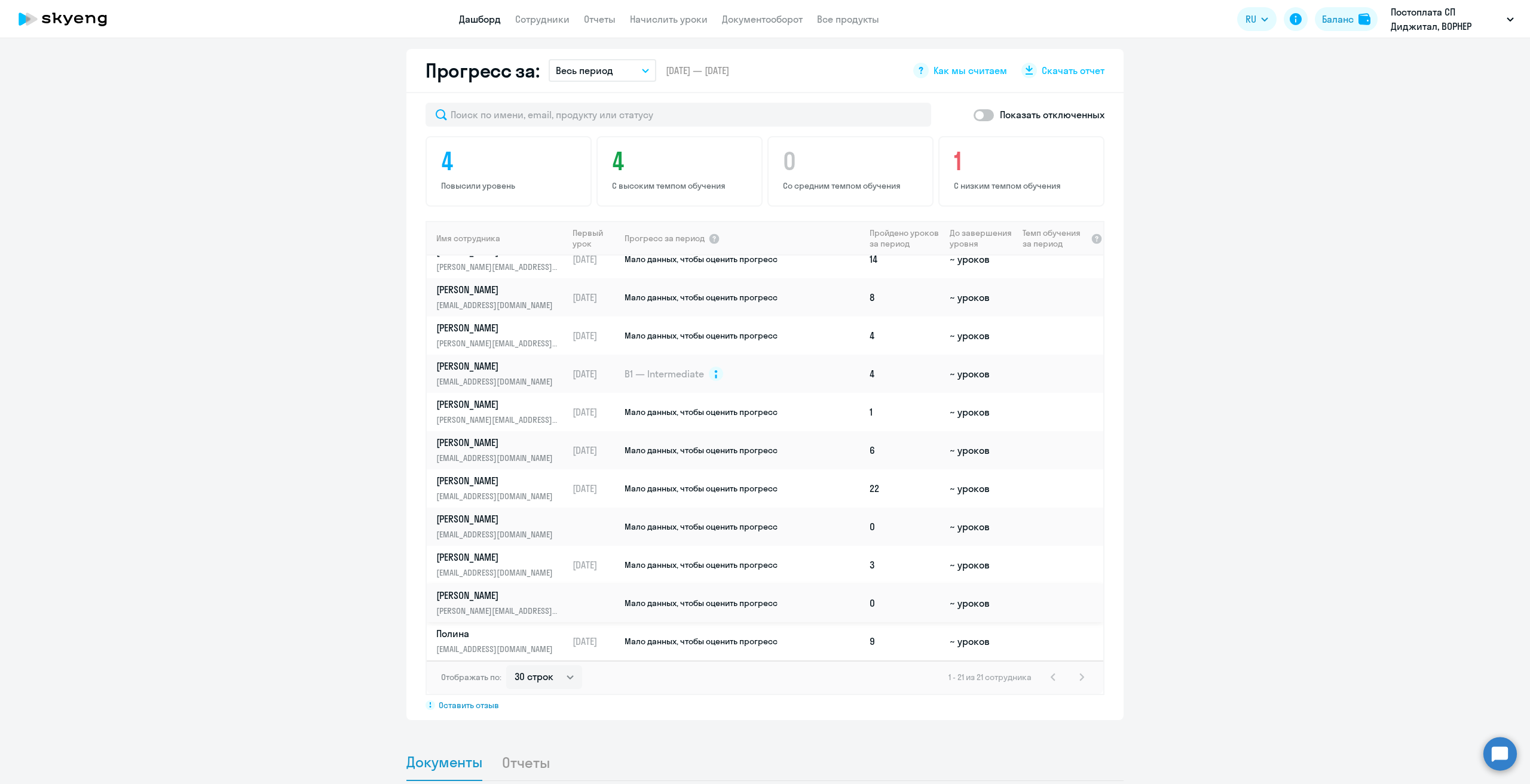
scroll to position [716, 0]
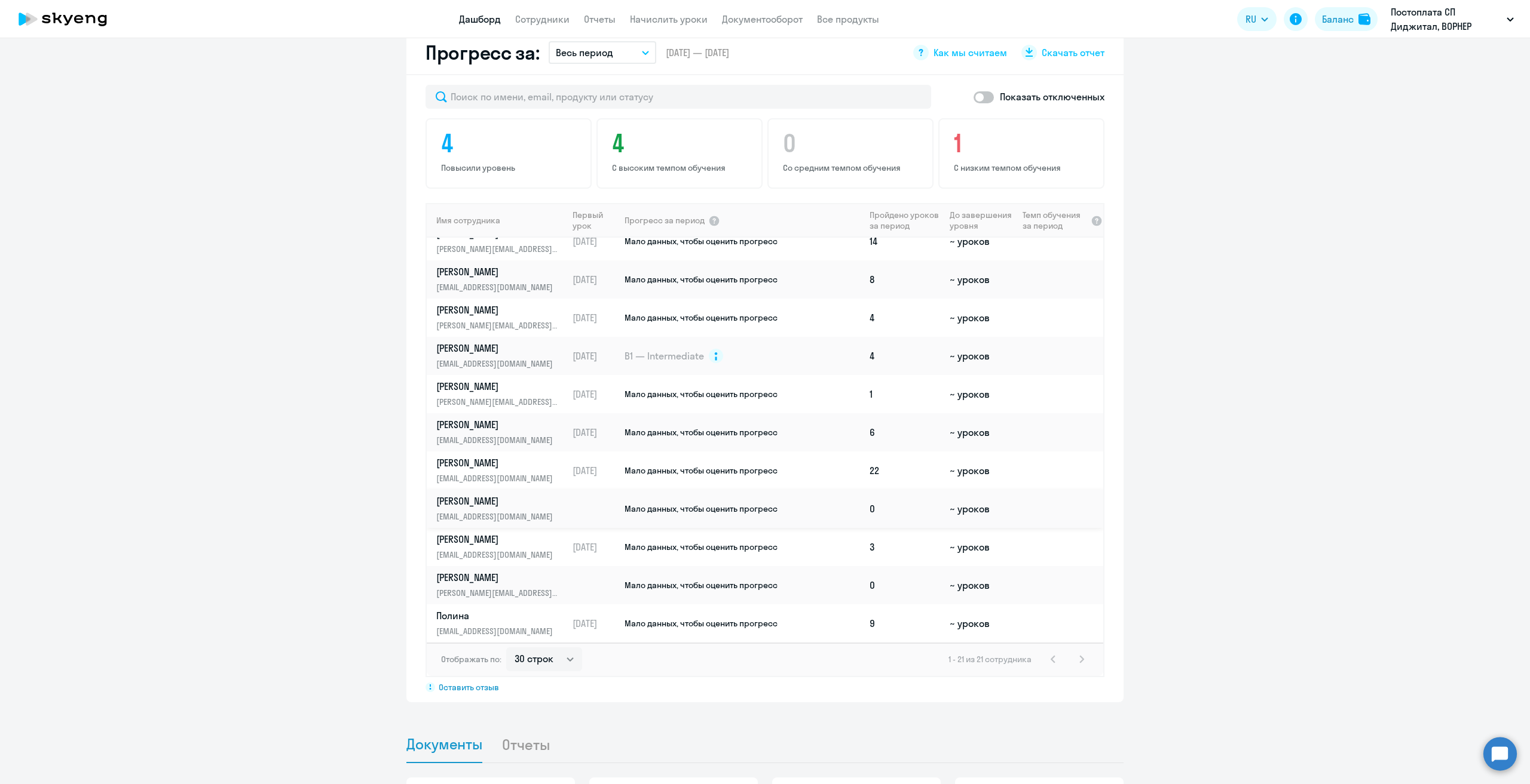
click at [503, 494] on p "[PERSON_NAME]" at bounding box center [498, 501] width 123 height 13
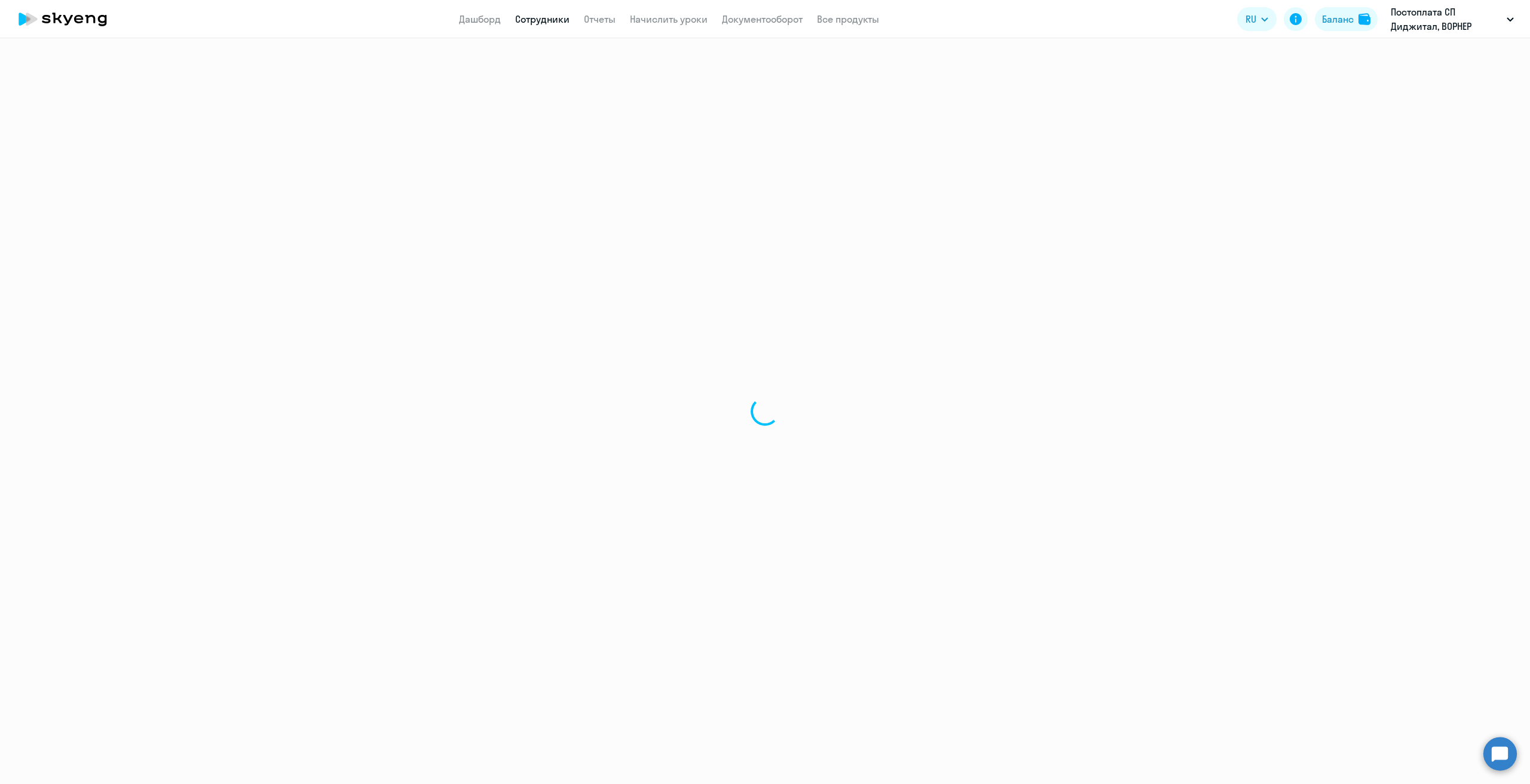
select select "english"
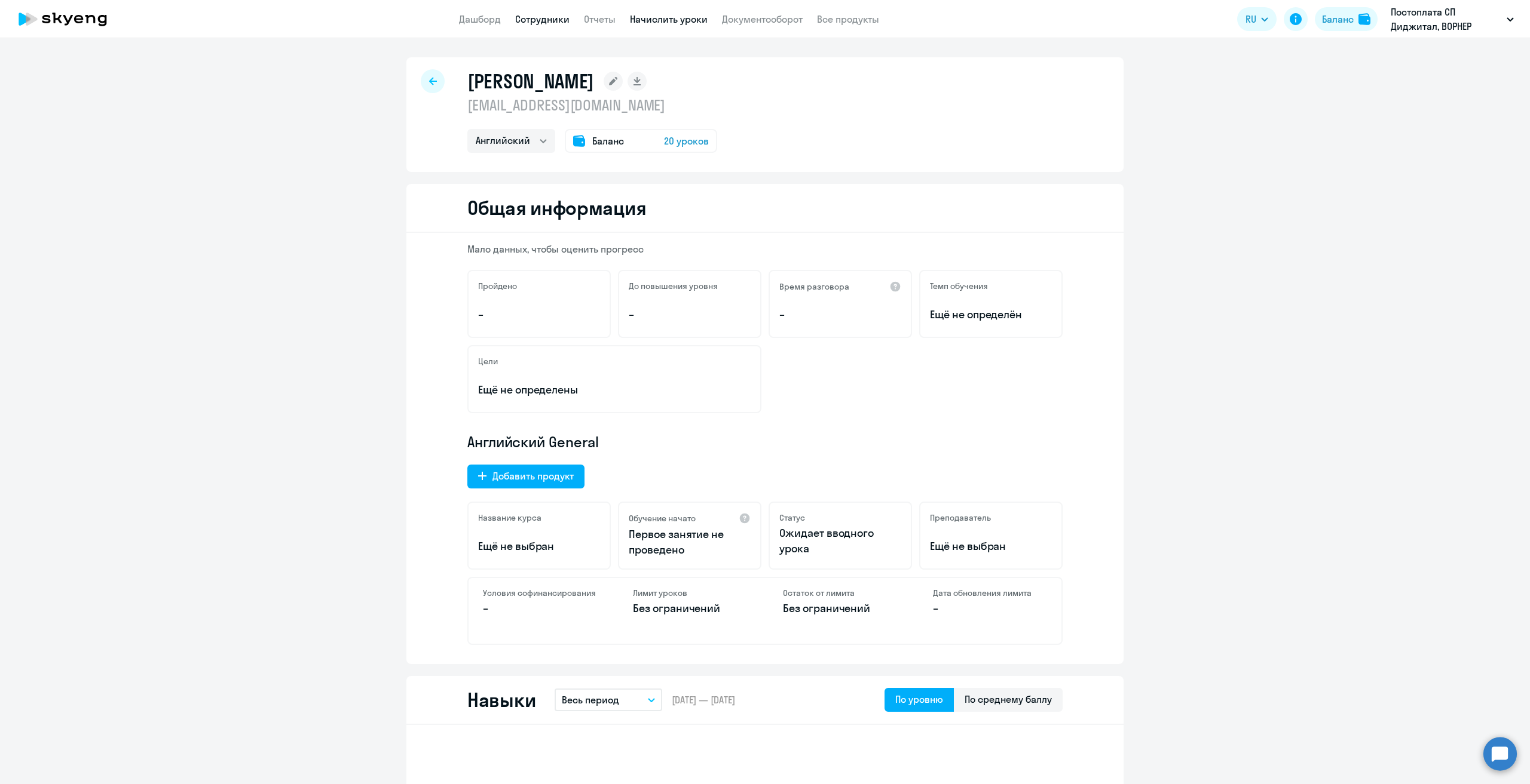
click at [667, 24] on link "Начислить уроки" at bounding box center [669, 19] width 78 height 12
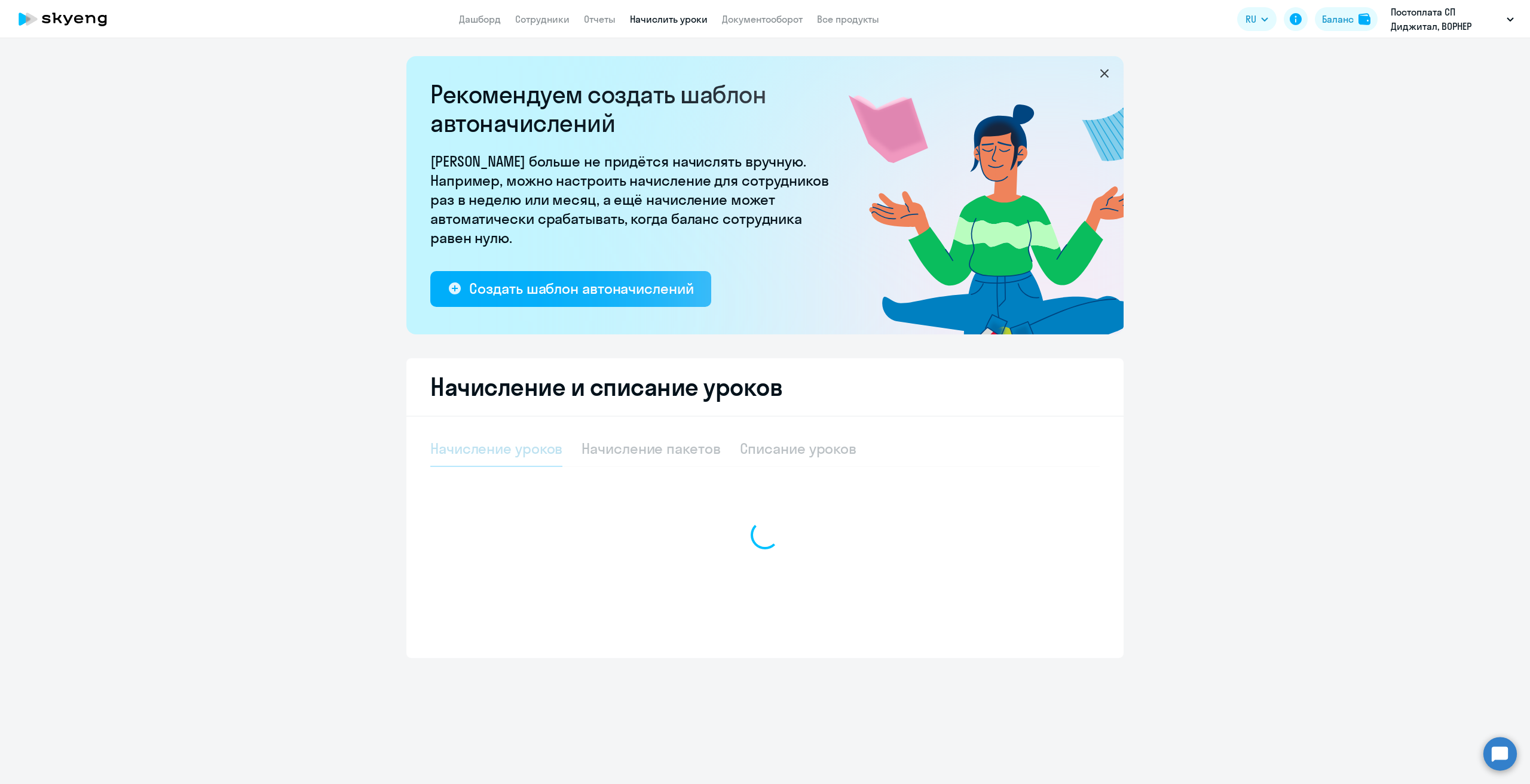
select select "10"
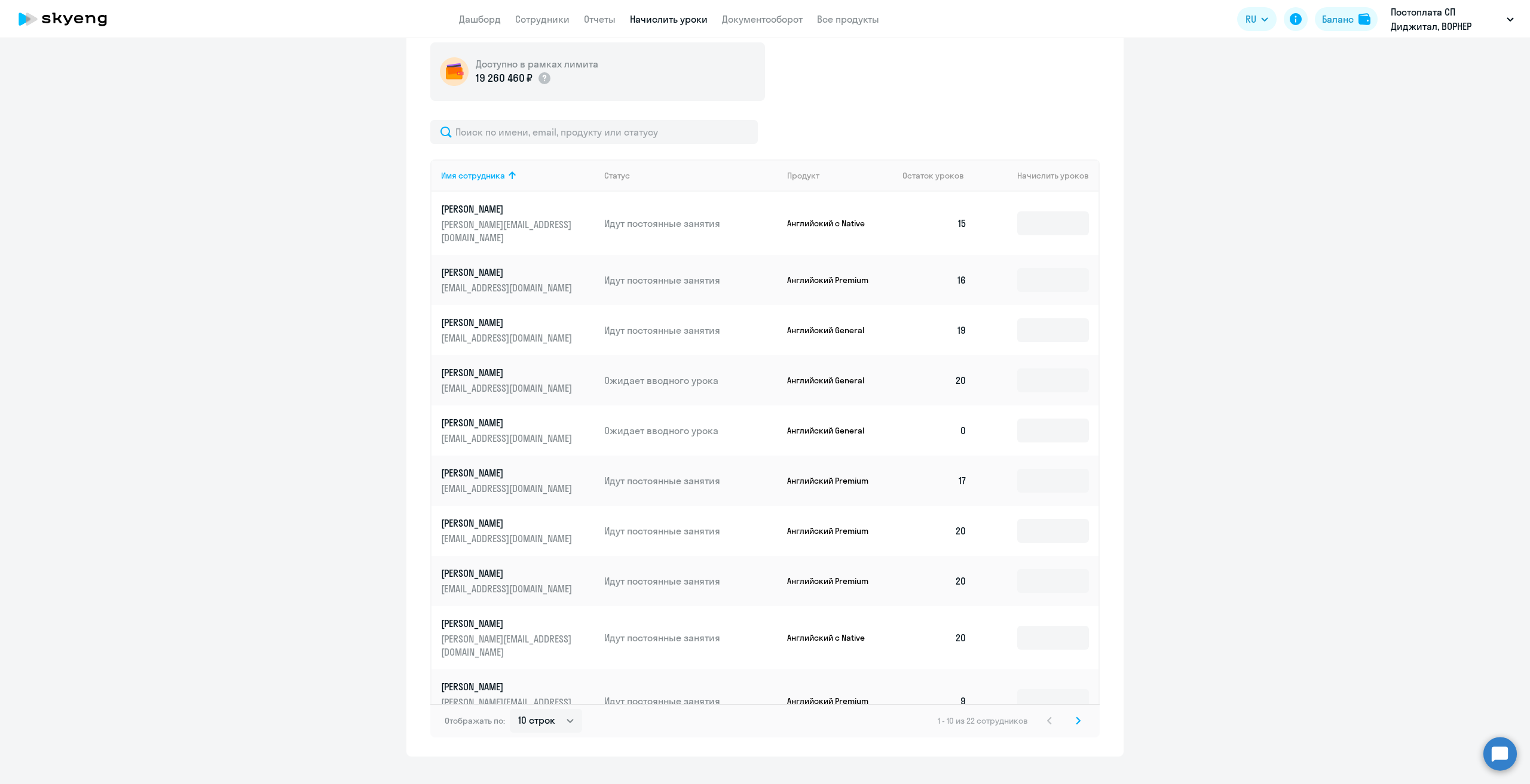
scroll to position [448, 0]
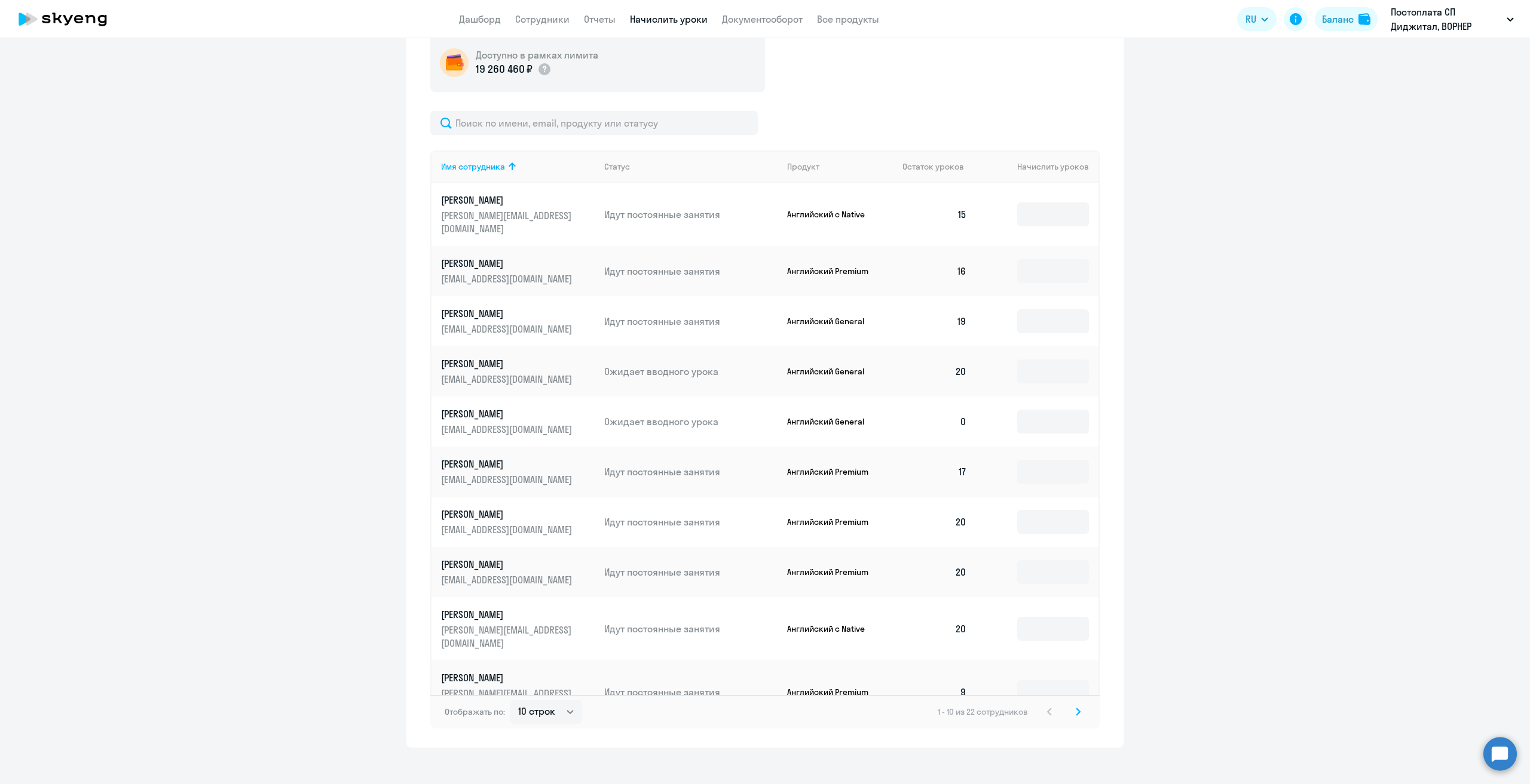
click at [1078, 705] on svg-icon at bounding box center [1078, 712] width 14 height 14
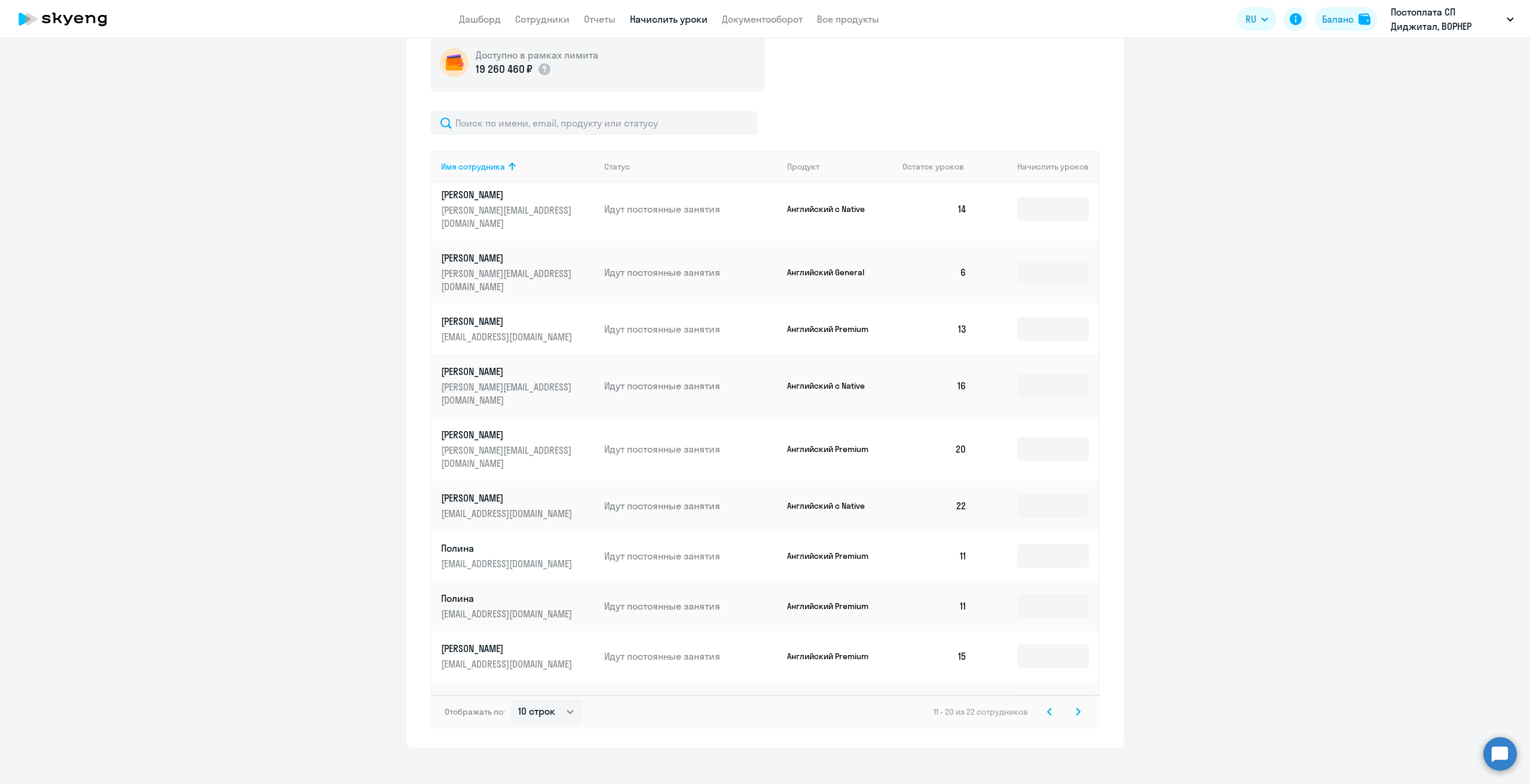
scroll to position [0, 0]
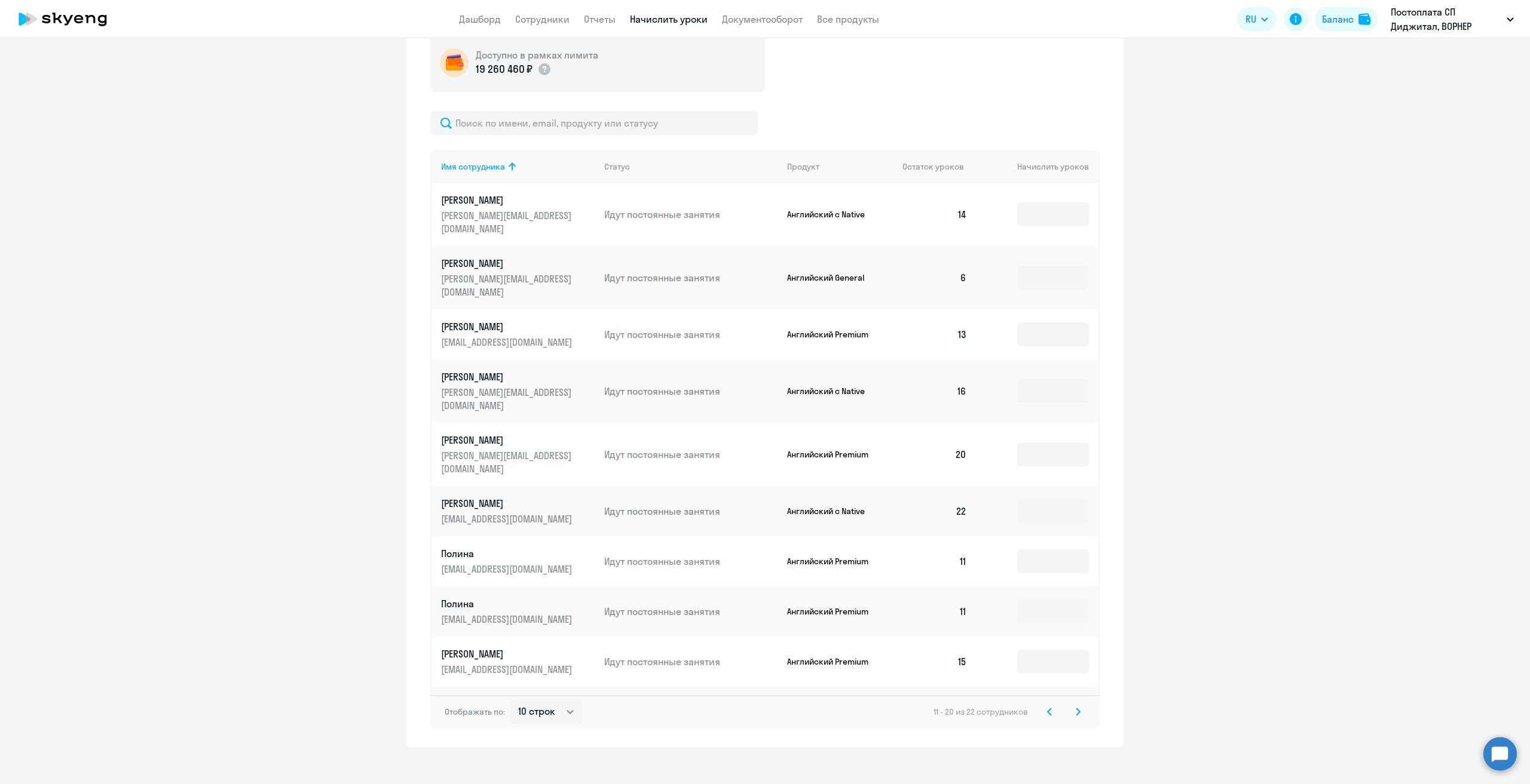
click at [1076, 711] on icon at bounding box center [1078, 712] width 5 height 9
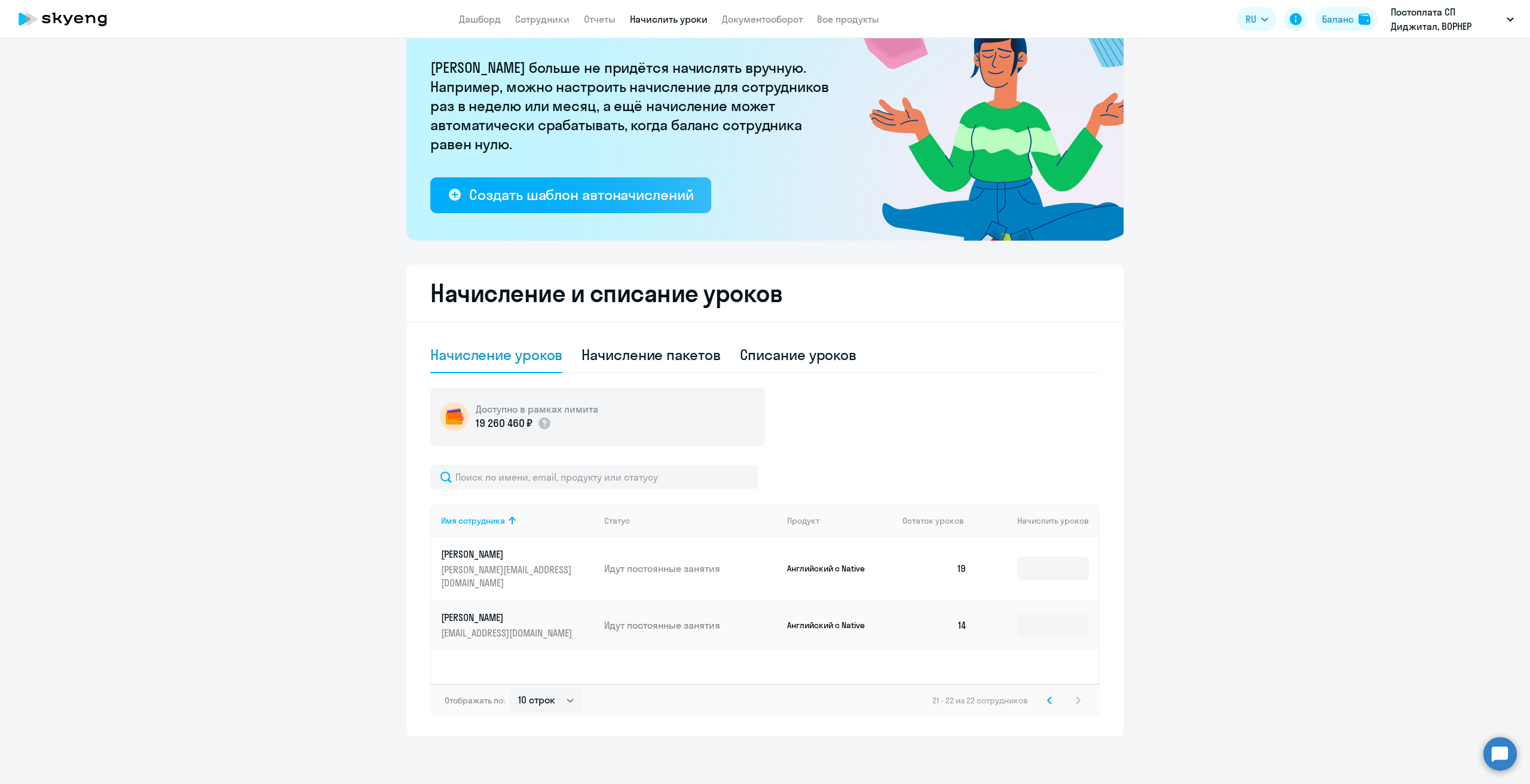
scroll to position [93, 0]
click at [1045, 705] on svg-icon at bounding box center [1049, 701] width 14 height 14
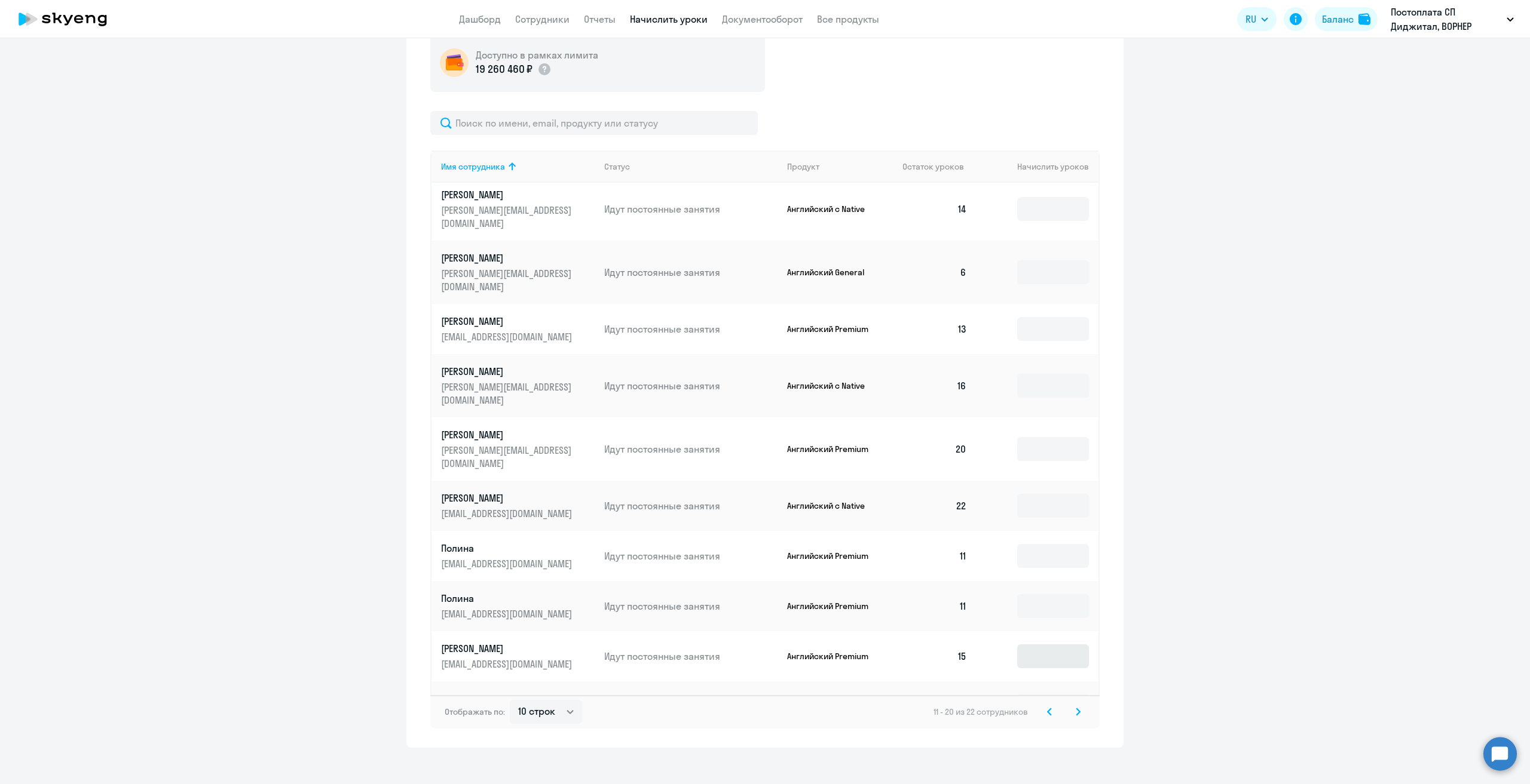
scroll to position [0, 0]
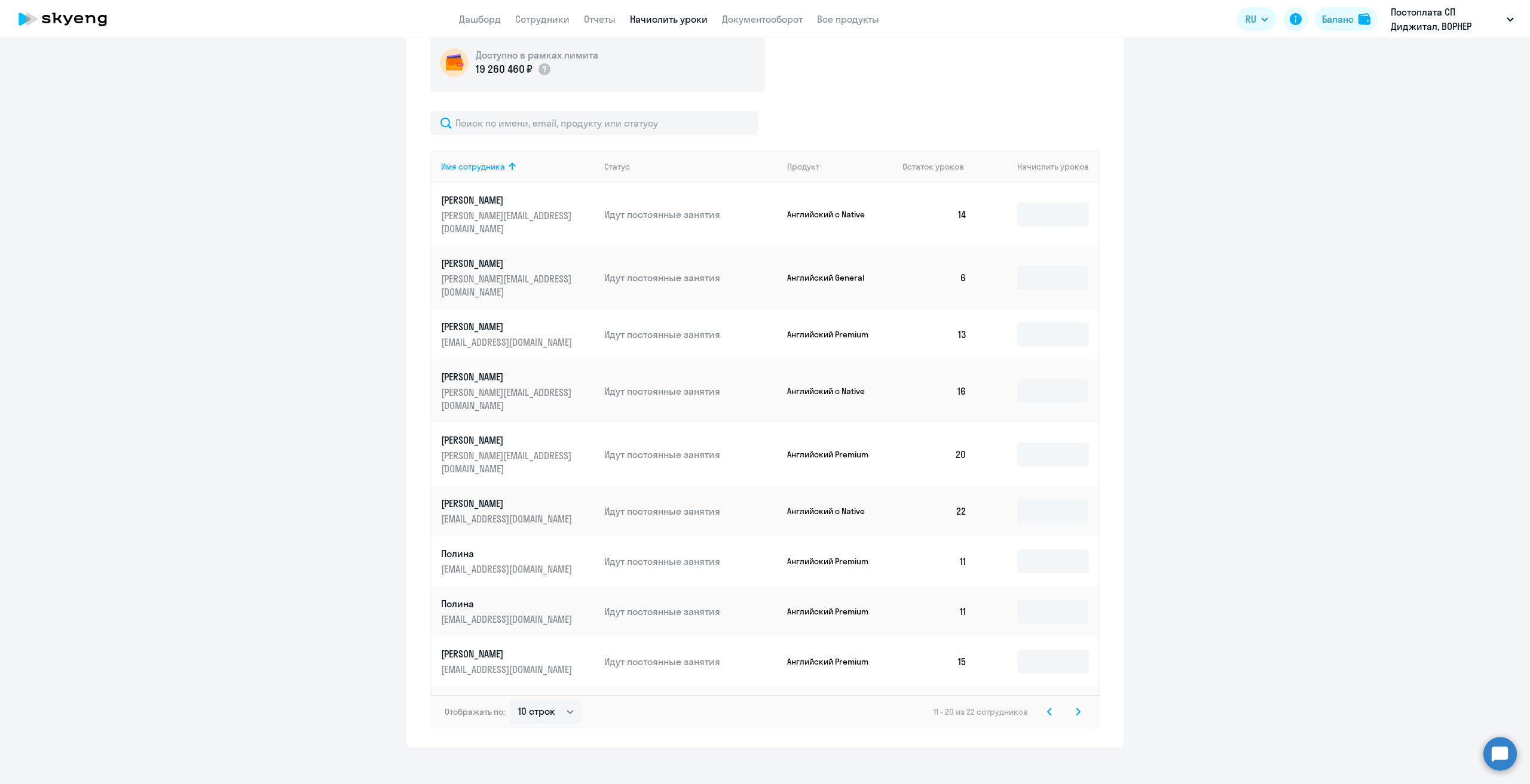
click at [1047, 713] on icon at bounding box center [1049, 712] width 5 height 9
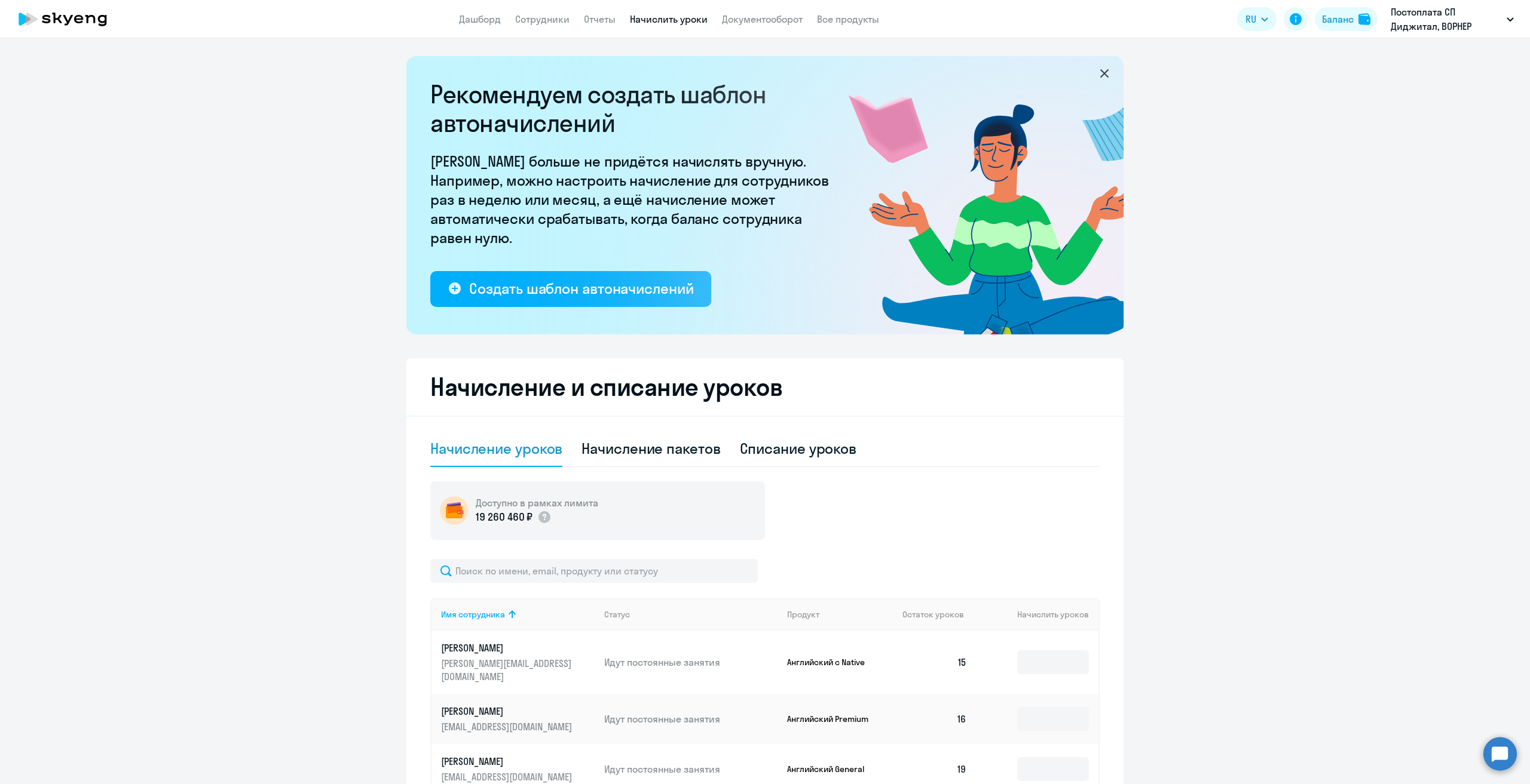
click at [82, 18] on icon at bounding box center [78, 19] width 9 height 9
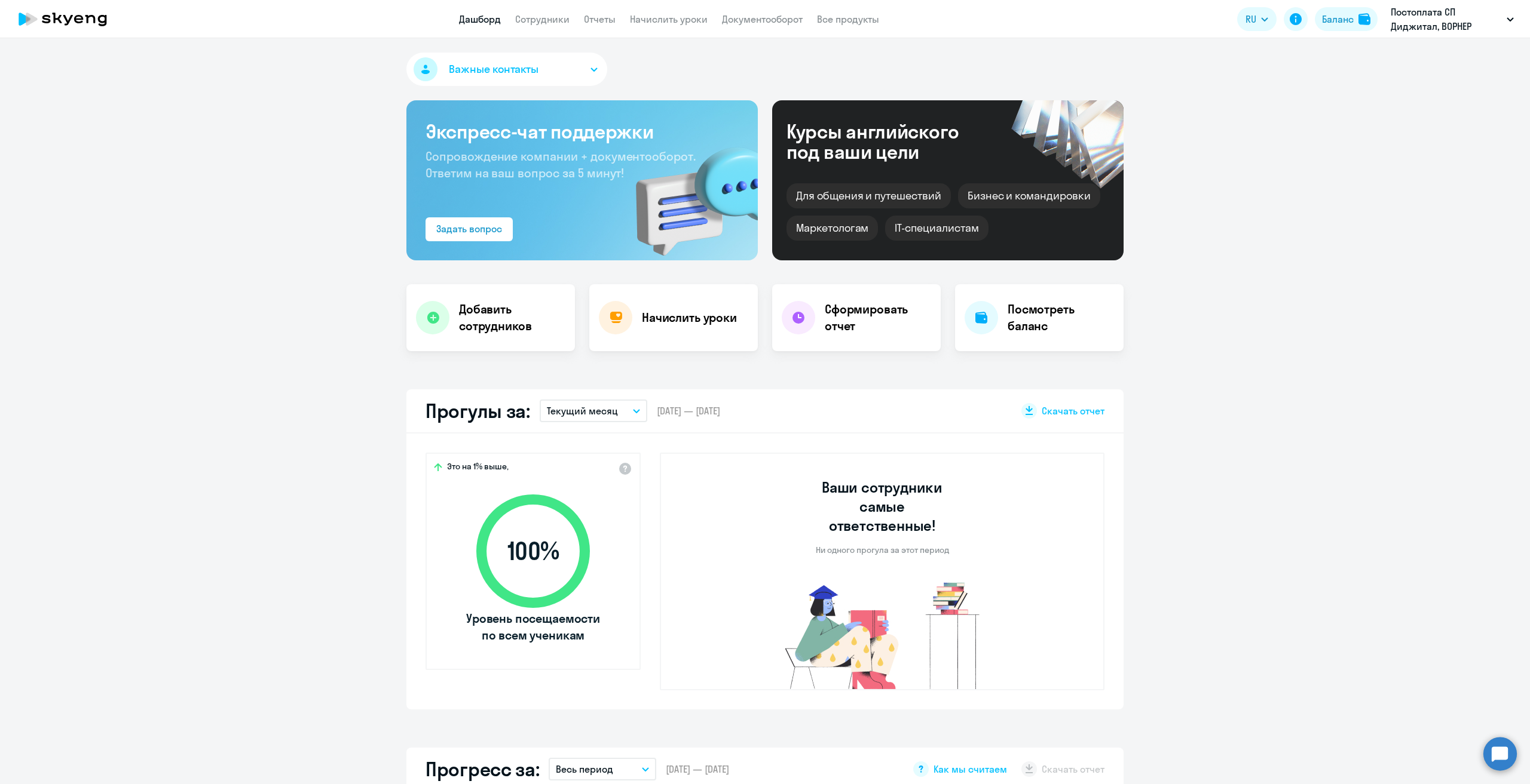
select select "30"
click at [544, 22] on link "Сотрудники" at bounding box center [542, 19] width 54 height 12
select select "30"
